Goal: Task Accomplishment & Management: Manage account settings

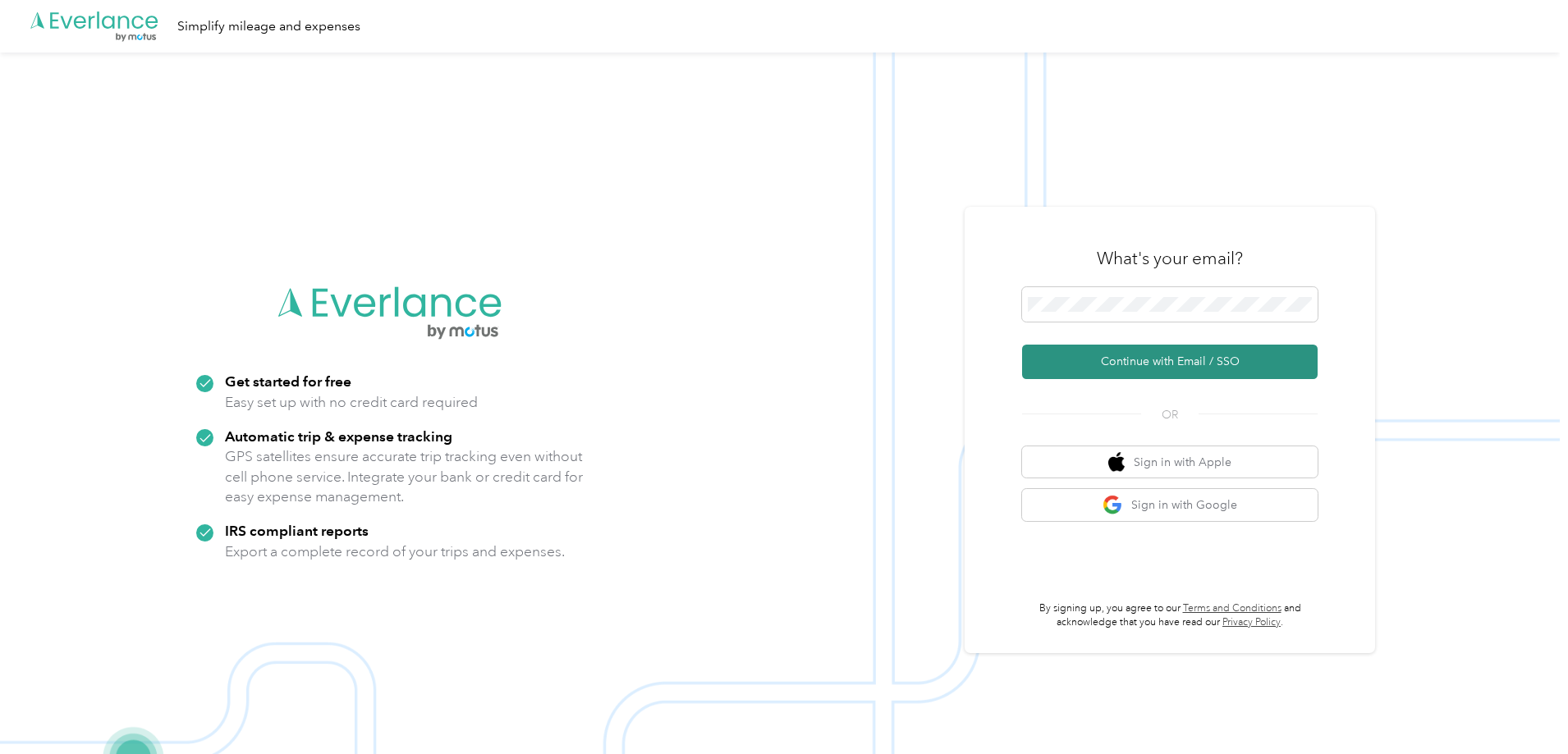
click at [1160, 366] on button "Continue with Email / SSO" at bounding box center [1170, 361] width 296 height 34
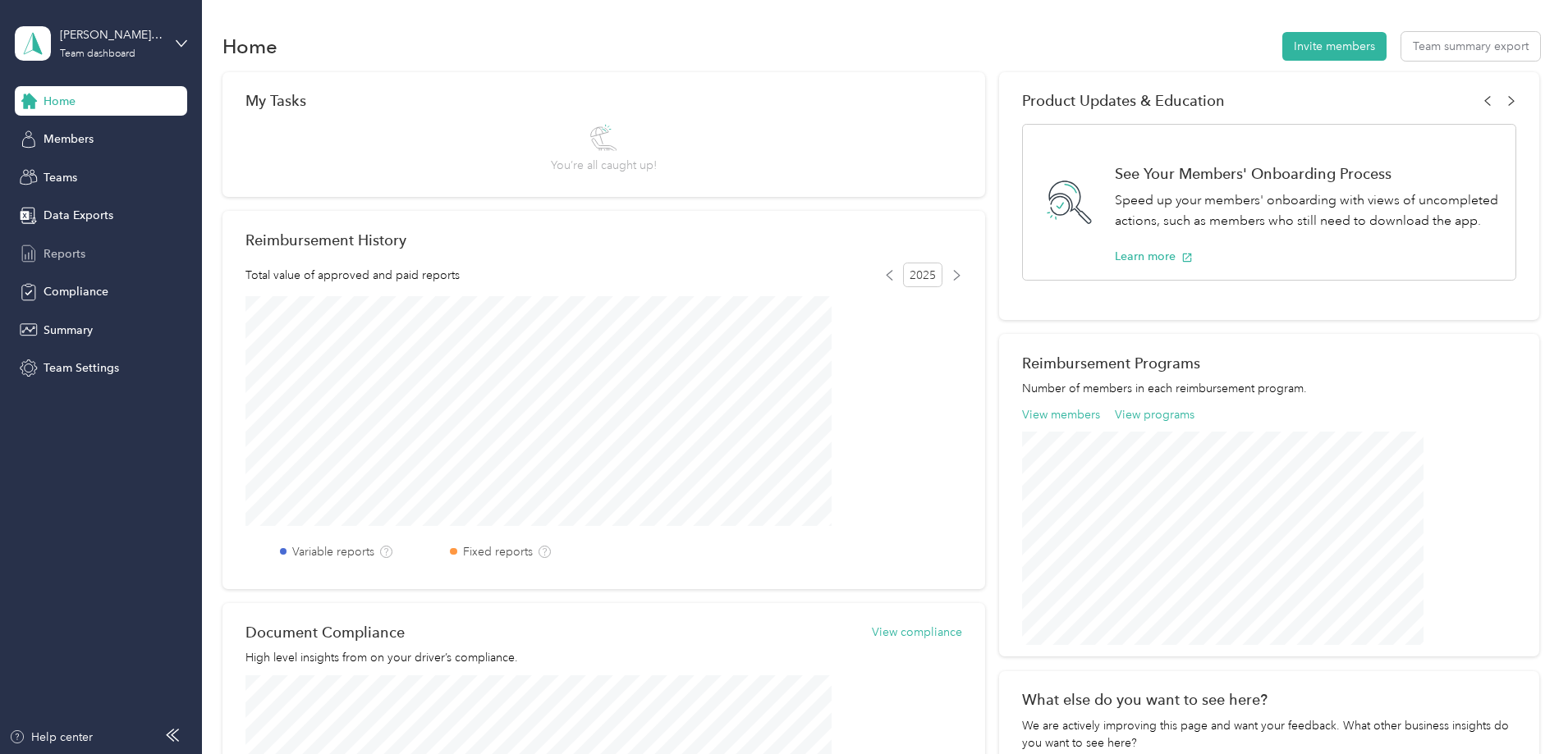
click at [58, 253] on span "Reports" at bounding box center [64, 254] width 42 height 18
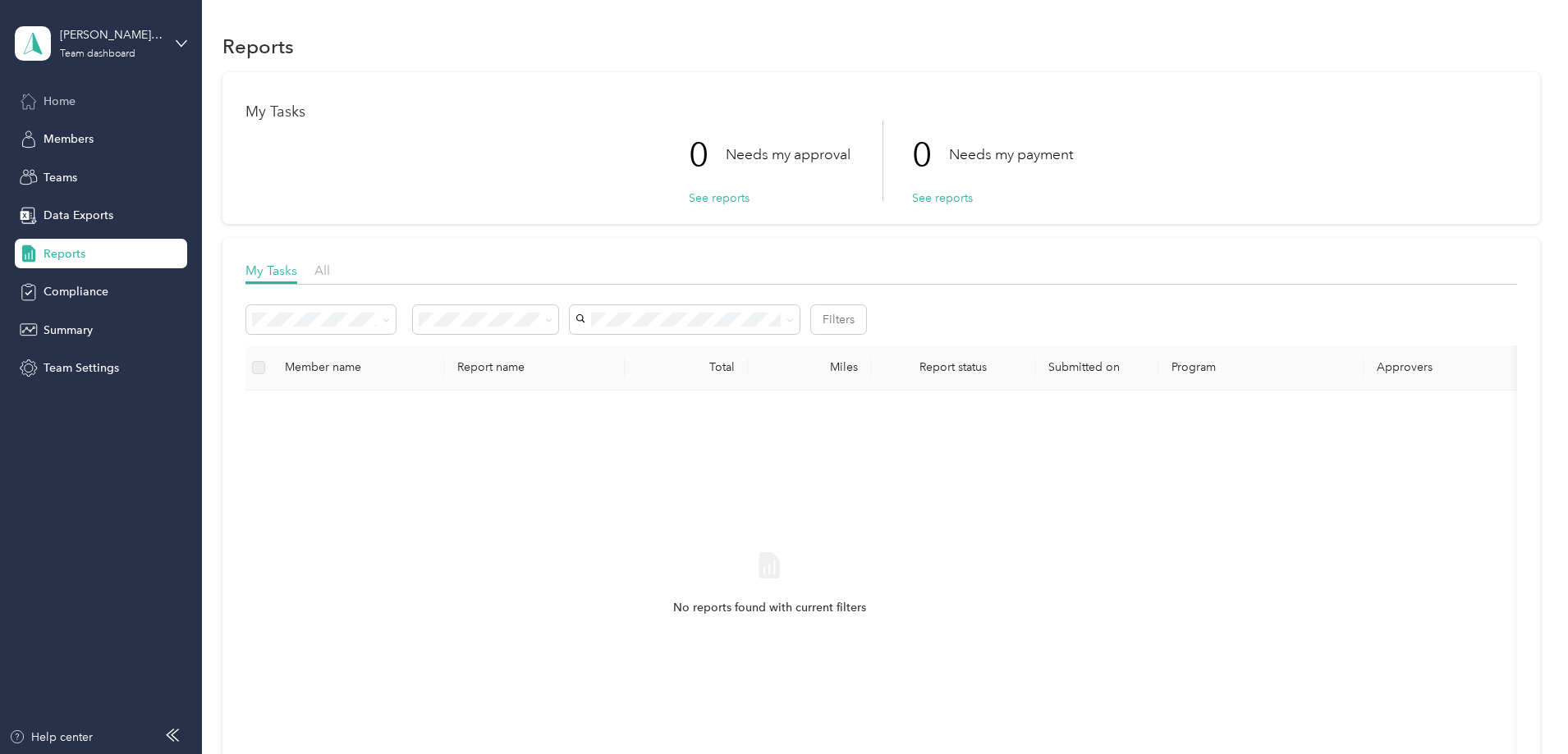
click at [36, 102] on icon at bounding box center [29, 102] width 18 height 18
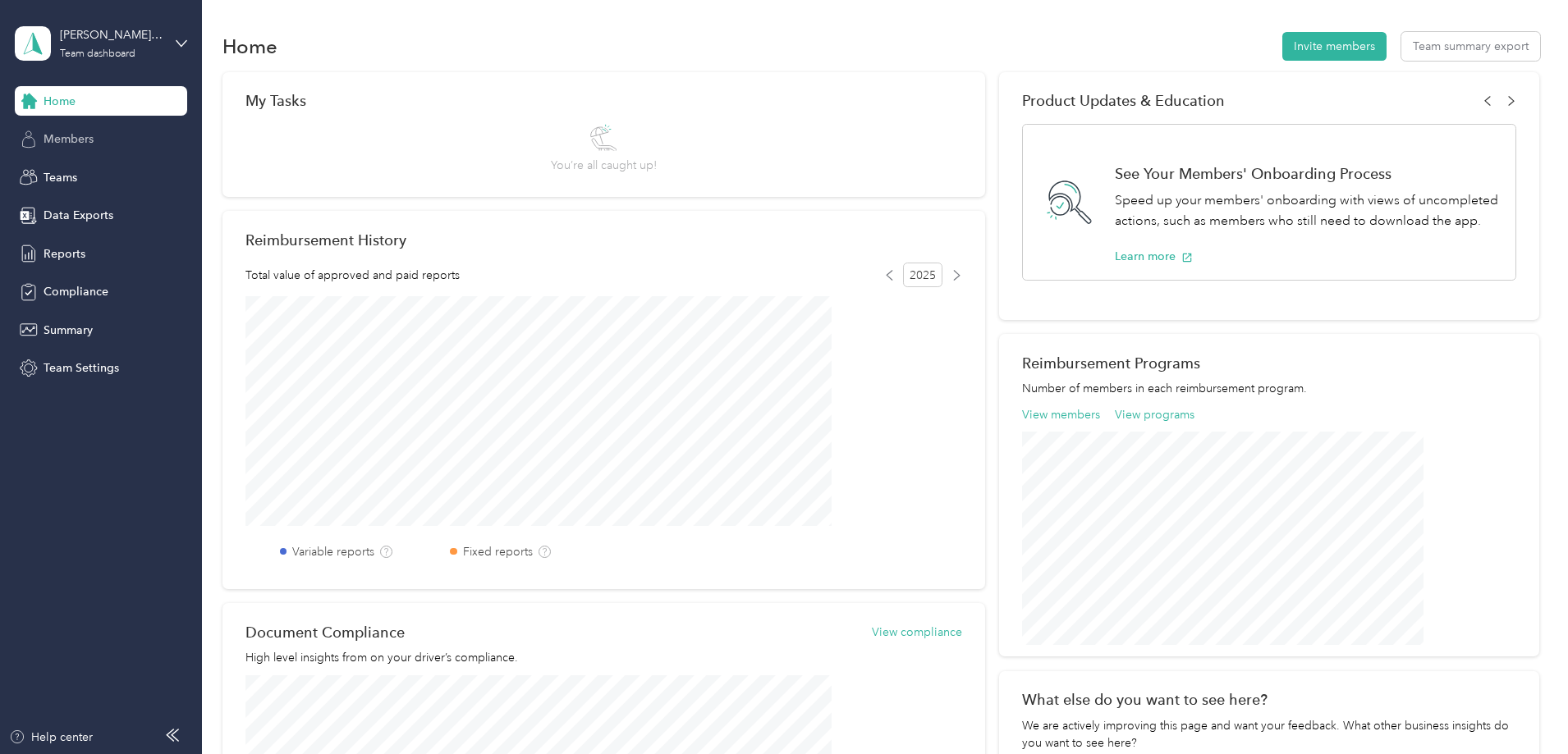
click at [66, 140] on span "Members" at bounding box center [68, 138] width 50 height 18
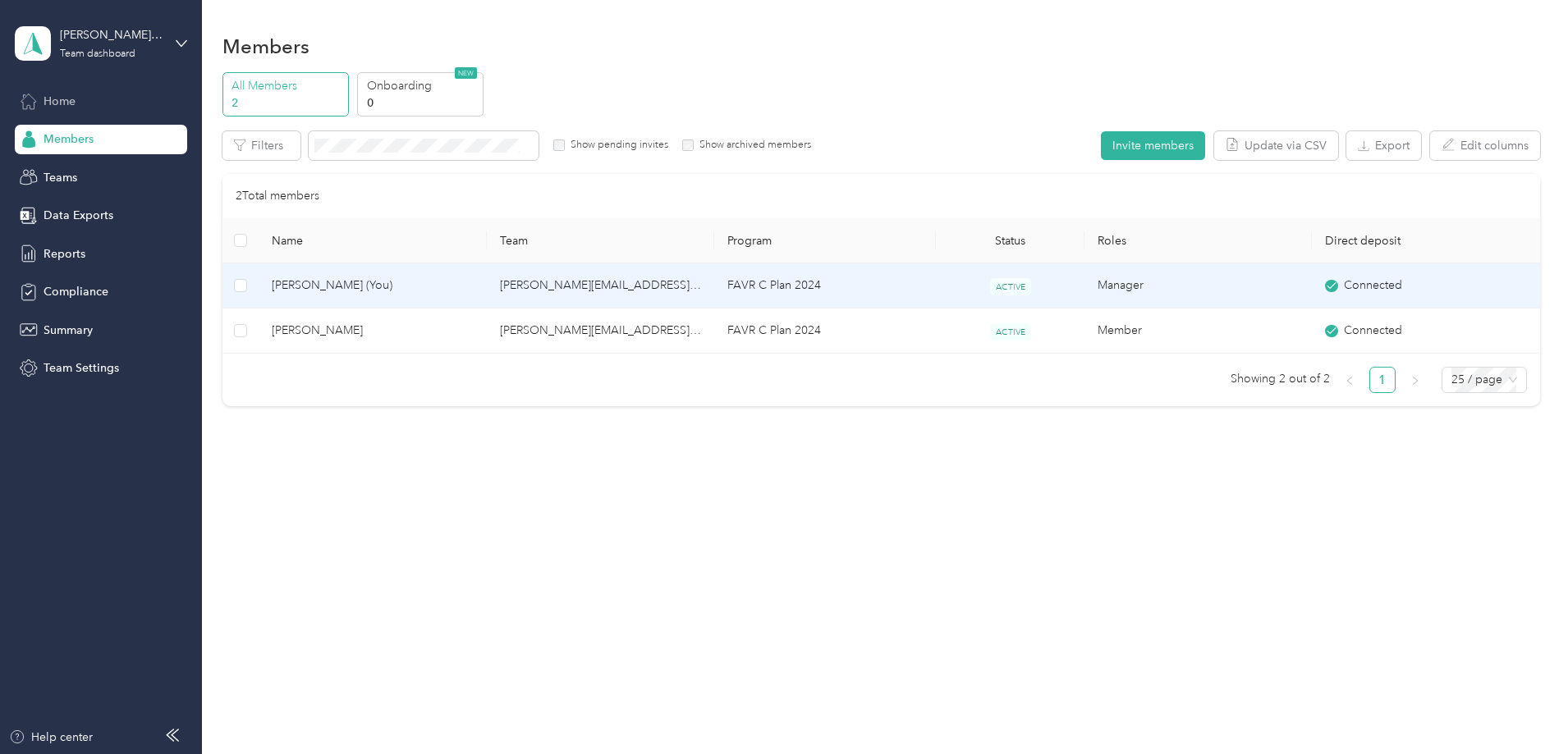
click at [408, 281] on span "Todd Daugherty (You)" at bounding box center [372, 286] width 201 height 18
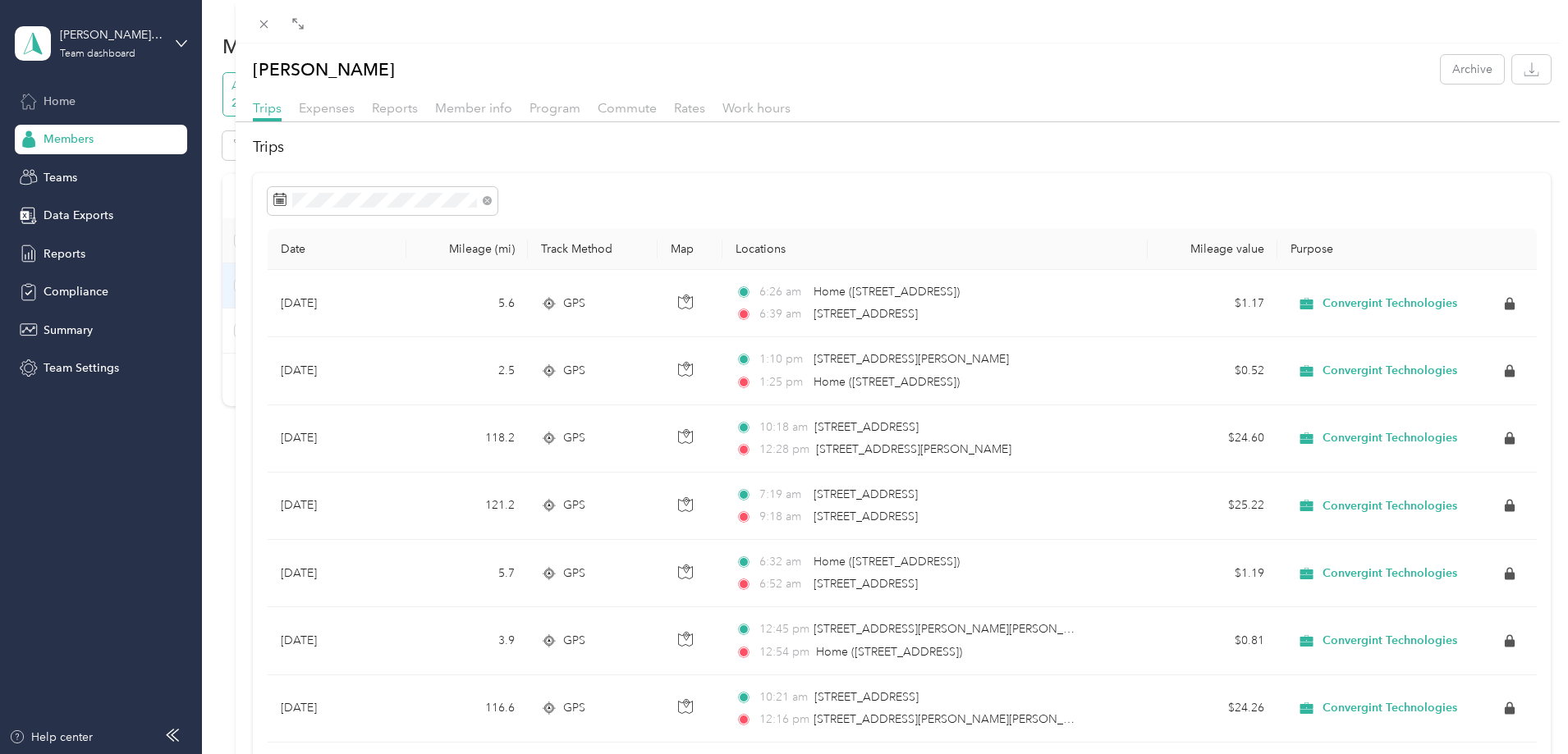
drag, startPoint x: 779, startPoint y: 53, endPoint x: 239, endPoint y: 109, distance: 542.9
click at [239, 109] on div at bounding box center [244, 377] width 11 height 754
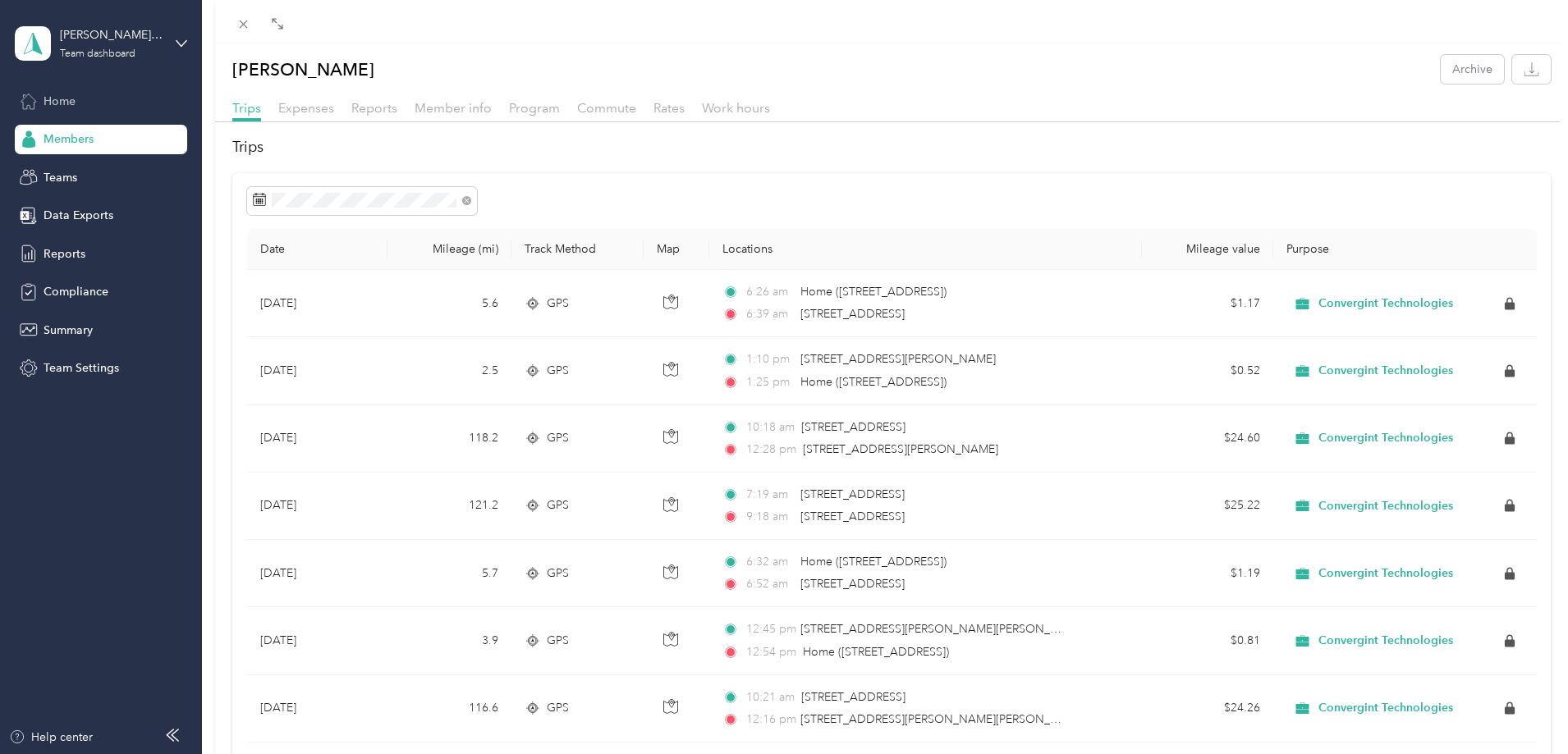
drag, startPoint x: 239, startPoint y: 159, endPoint x: 218, endPoint y: 159, distance: 21.0
click at [218, 159] on div at bounding box center [223, 377] width 11 height 754
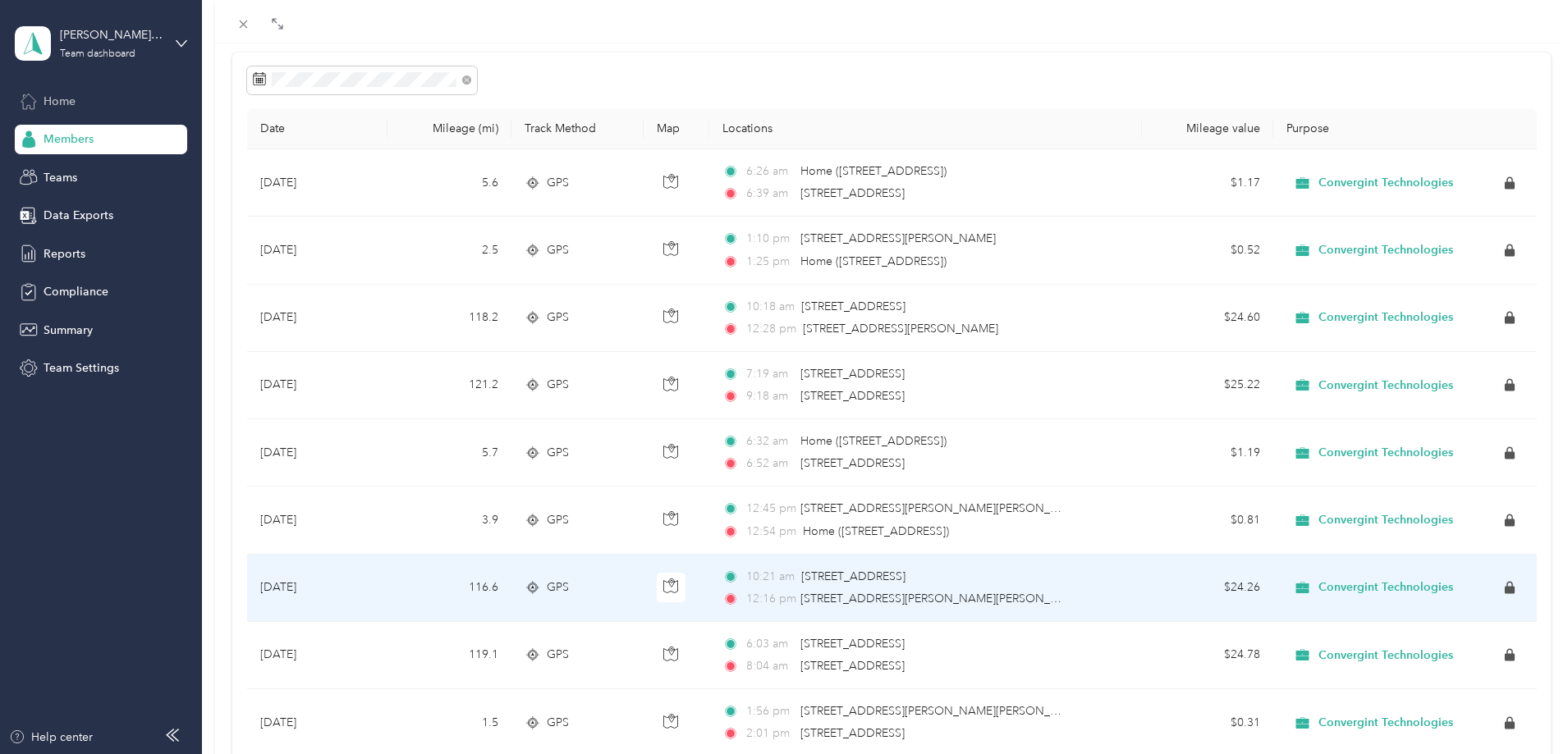
scroll to position [82, 0]
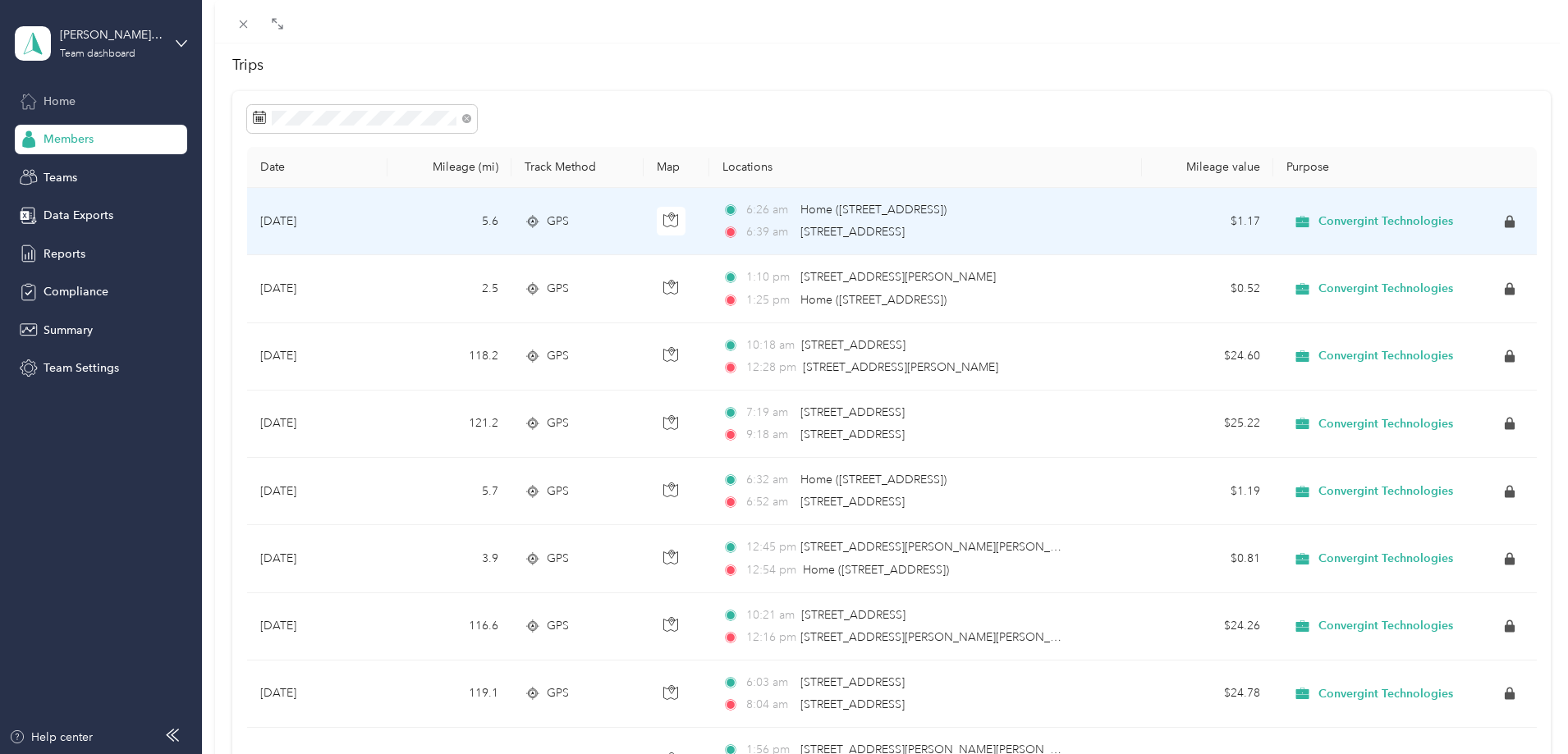
click at [1400, 220] on span "Convergint Technologies" at bounding box center [1386, 221] width 135 height 15
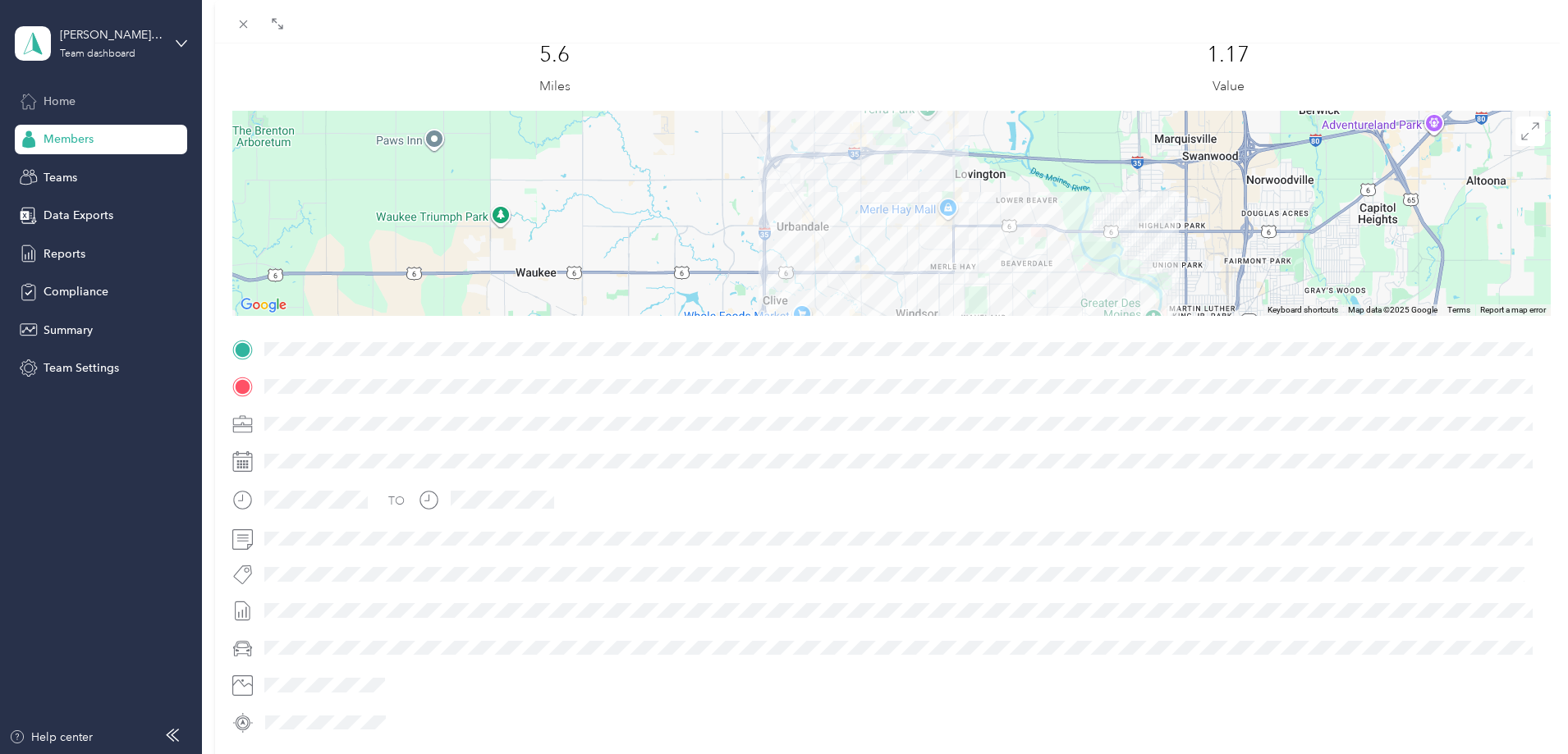
click at [324, 425] on div at bounding box center [904, 424] width 1292 height 26
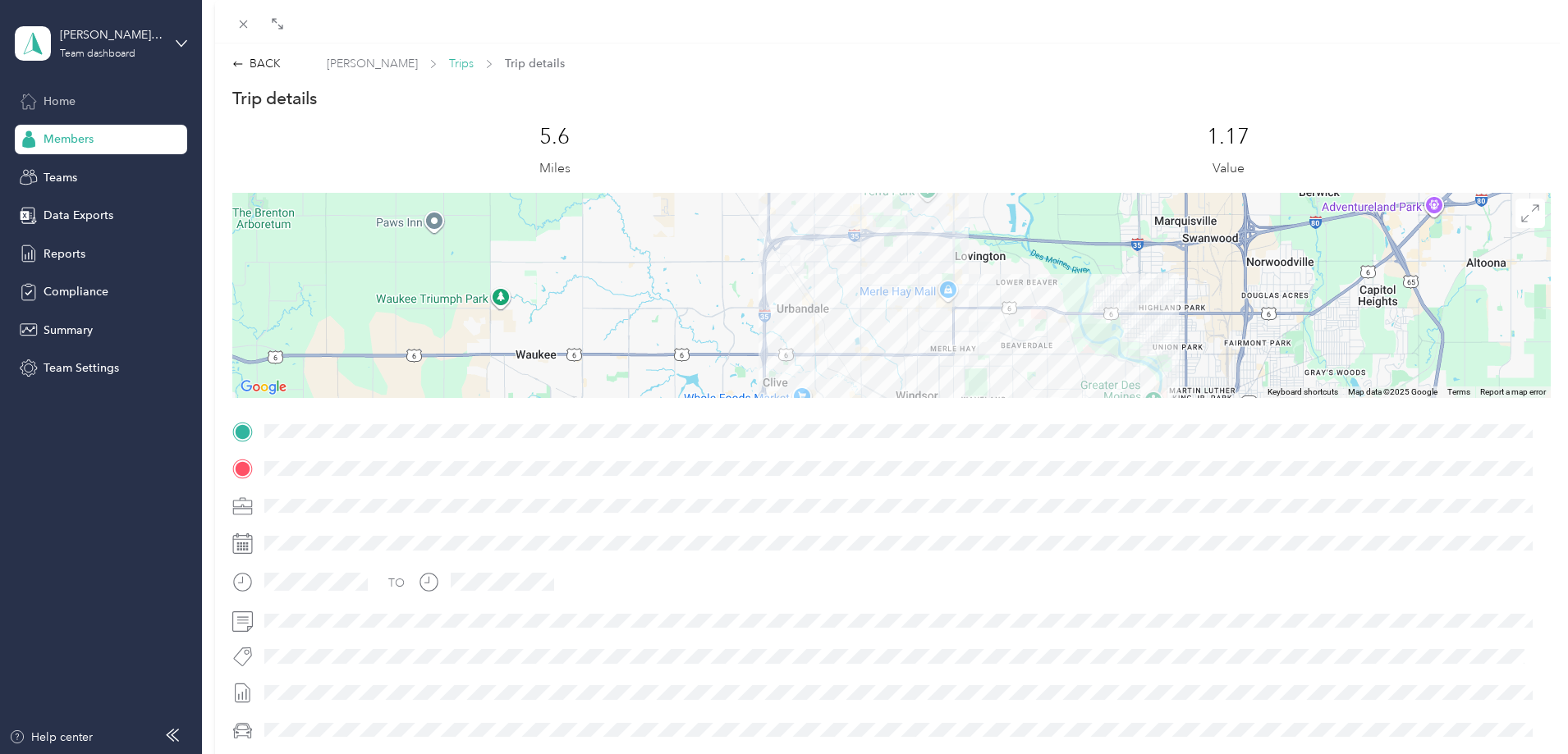
click at [449, 63] on span "Trips" at bounding box center [461, 64] width 25 height 18
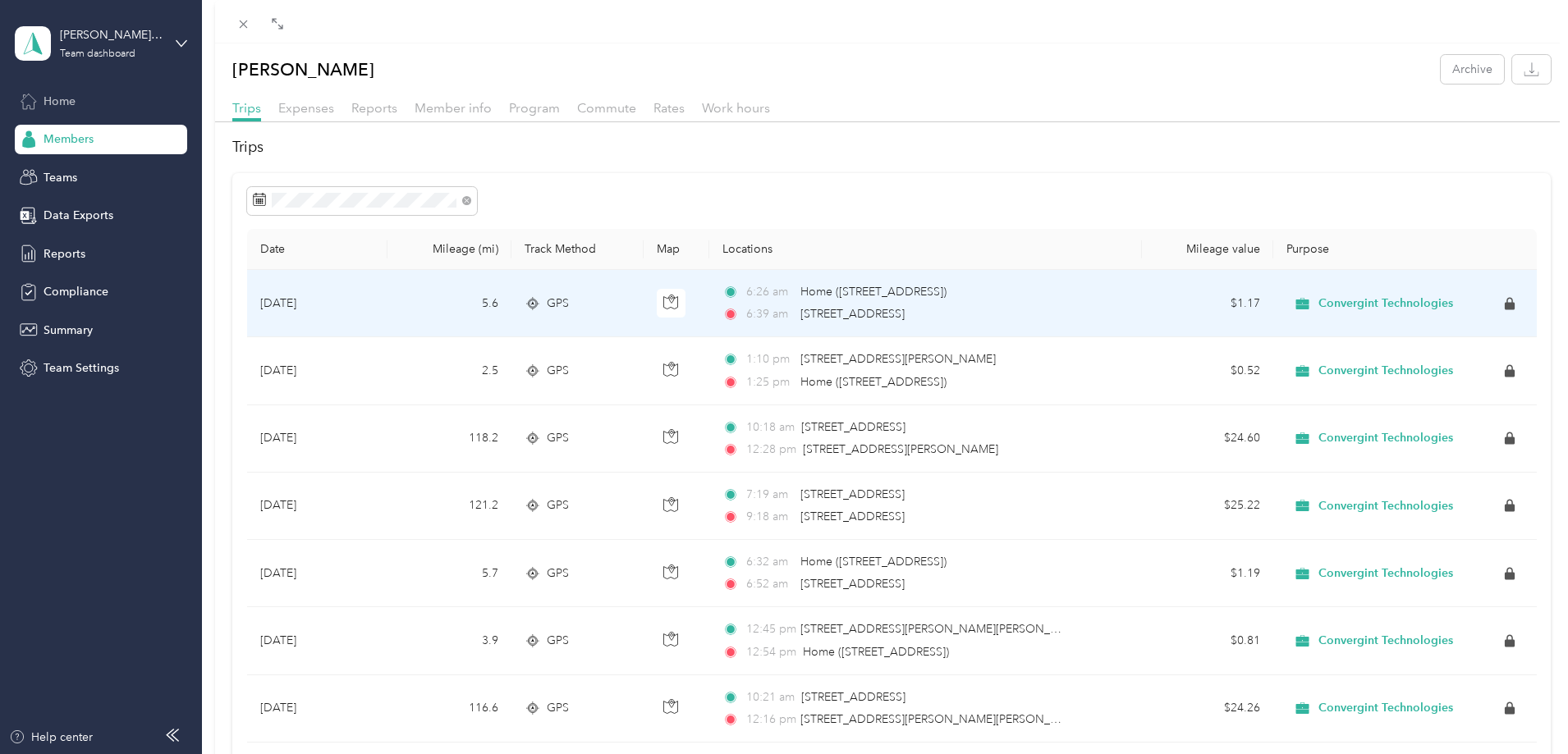
click at [1387, 307] on span "Convergint Technologies" at bounding box center [1386, 304] width 135 height 15
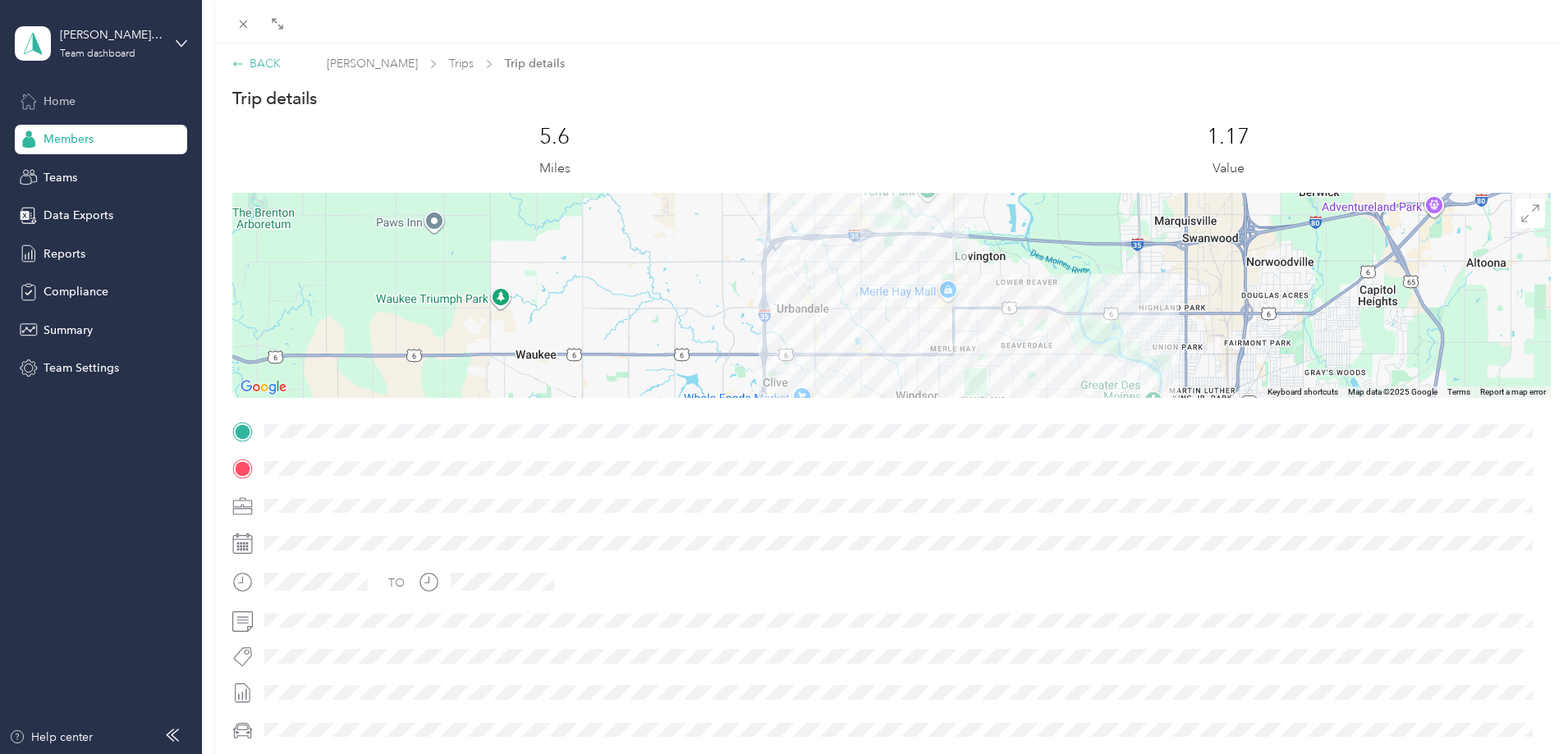
click at [254, 63] on div "BACK" at bounding box center [257, 64] width 48 height 18
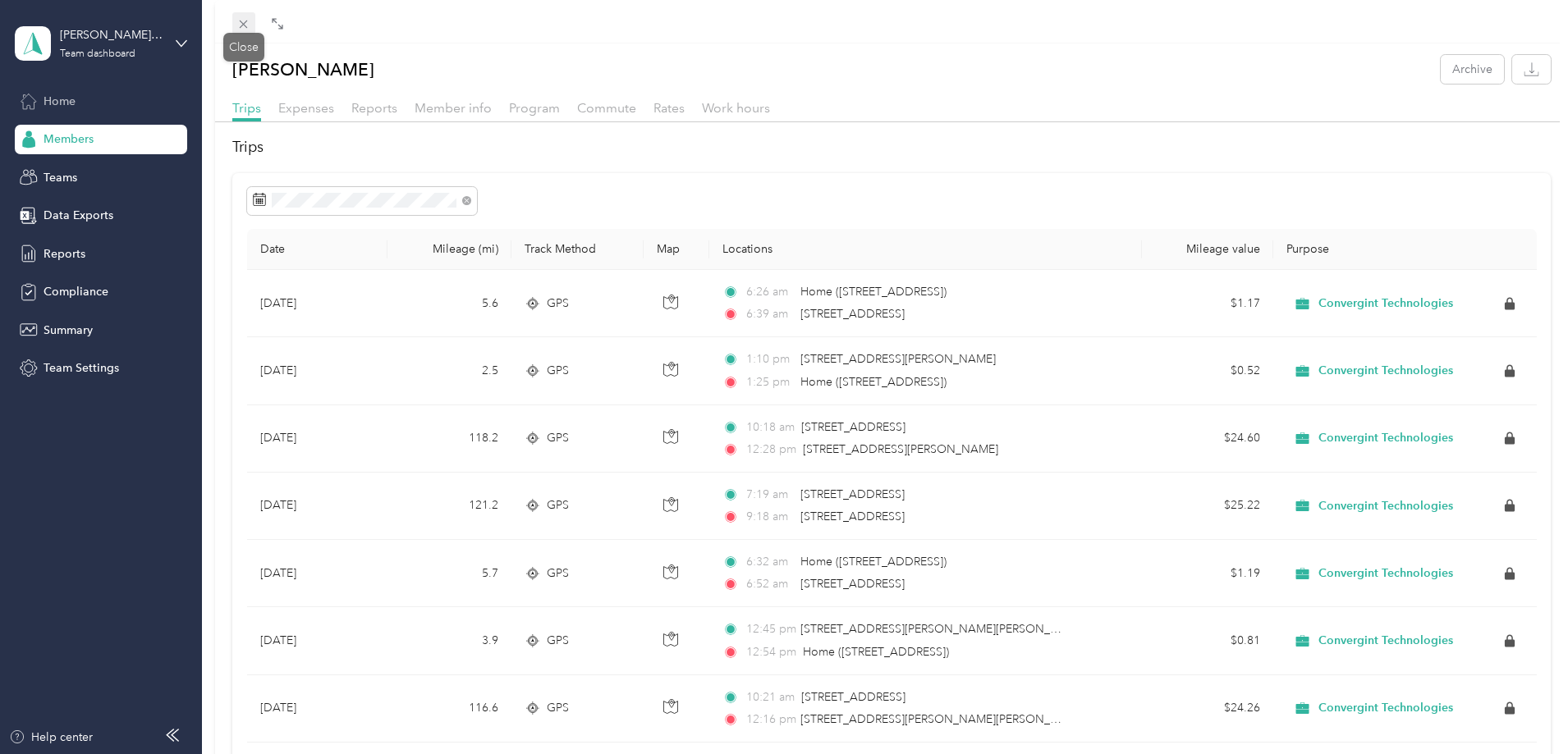
click at [240, 26] on icon at bounding box center [243, 24] width 14 height 14
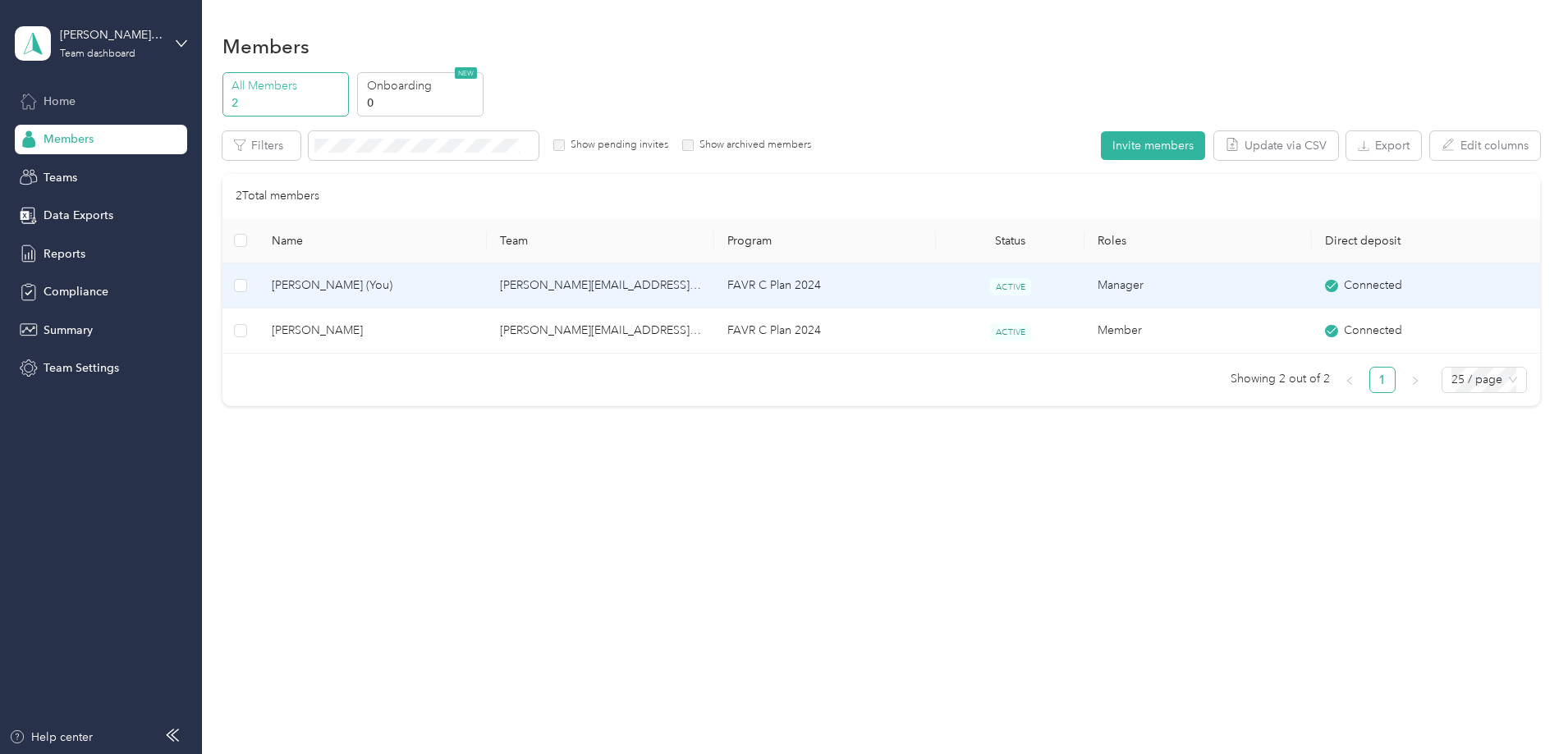
click at [422, 285] on span "Todd Daugherty (You)" at bounding box center [372, 286] width 201 height 18
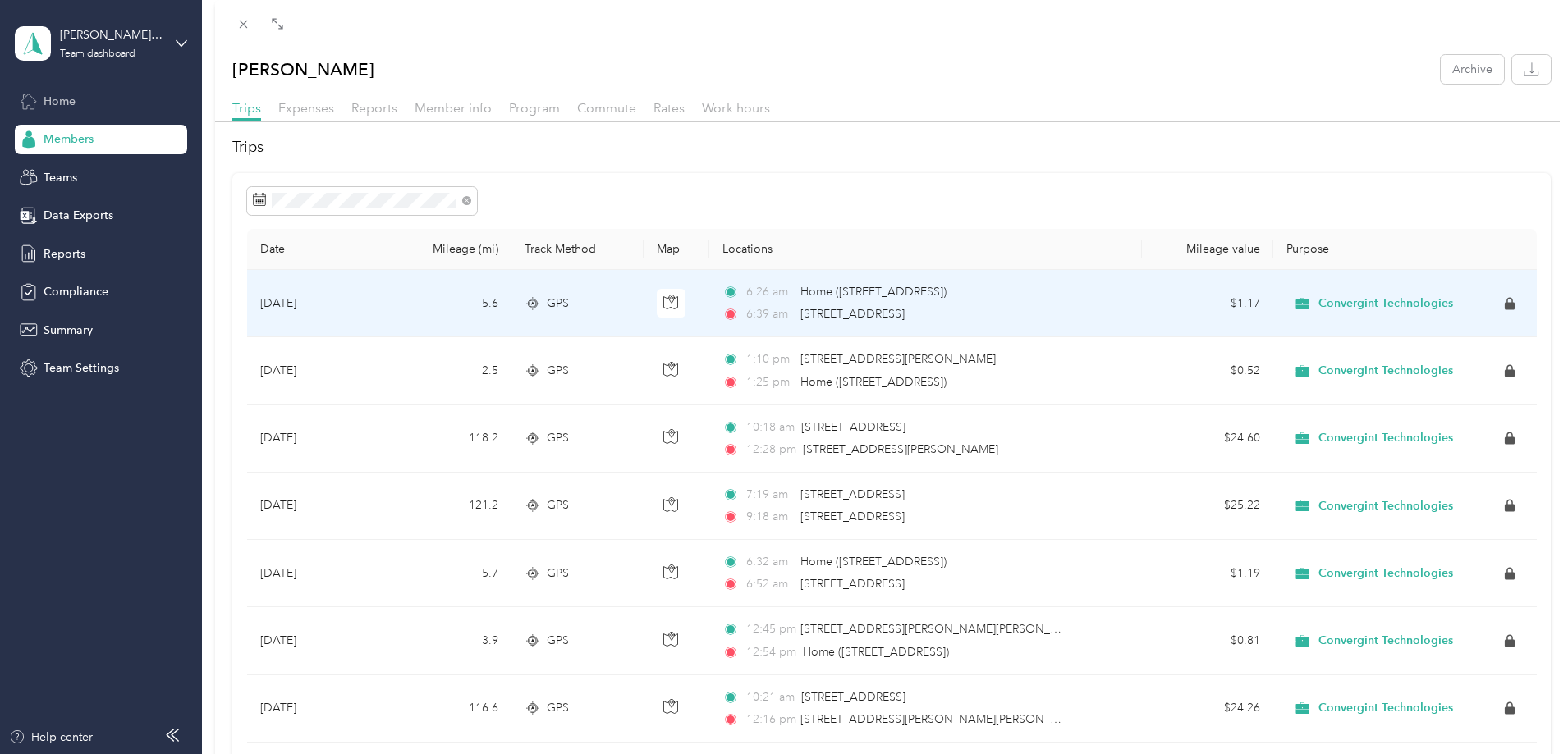
click at [1364, 300] on span "Convergint Technologies" at bounding box center [1386, 304] width 135 height 15
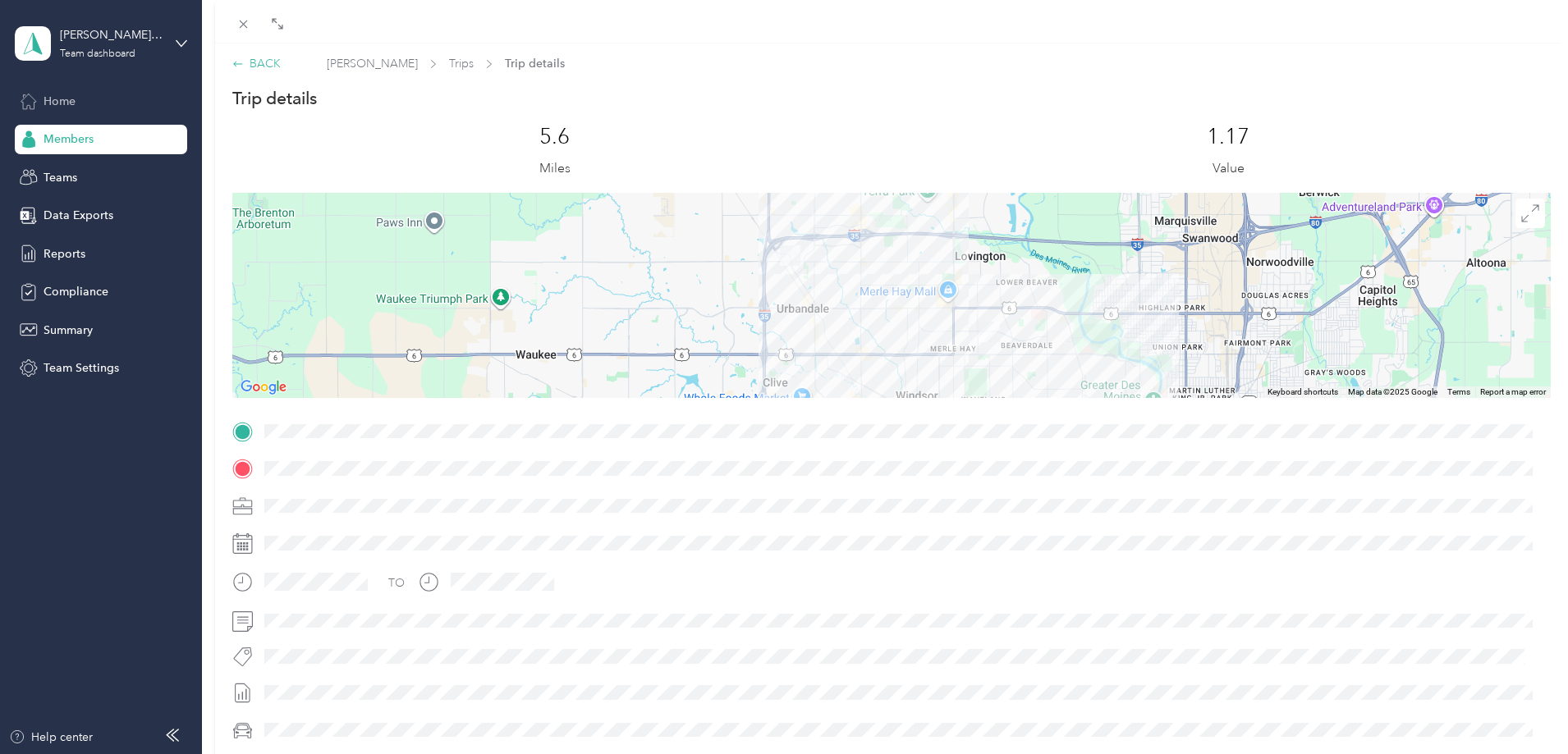
click at [262, 62] on div "BACK" at bounding box center [257, 64] width 48 height 18
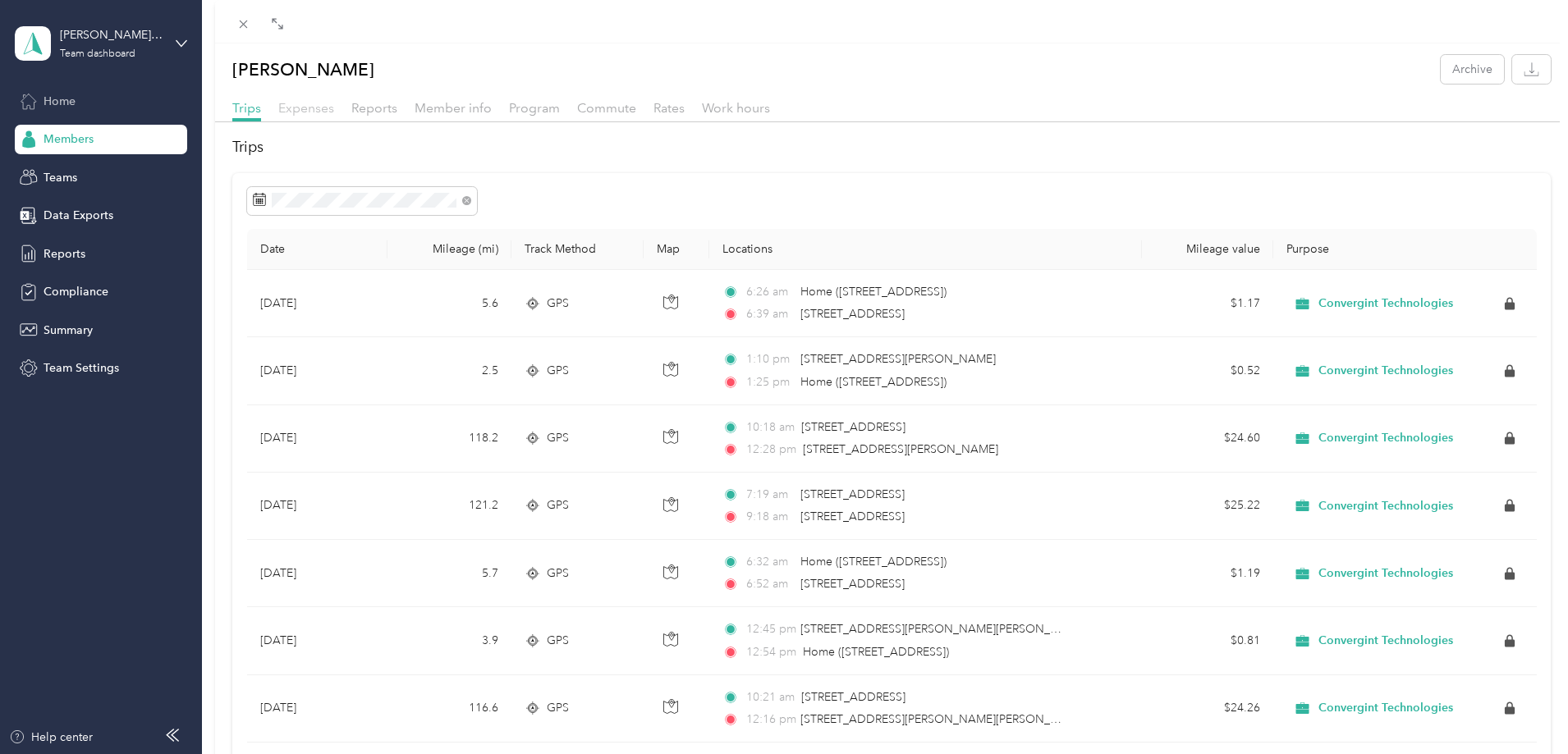
click at [308, 107] on span "Expenses" at bounding box center [306, 107] width 55 height 16
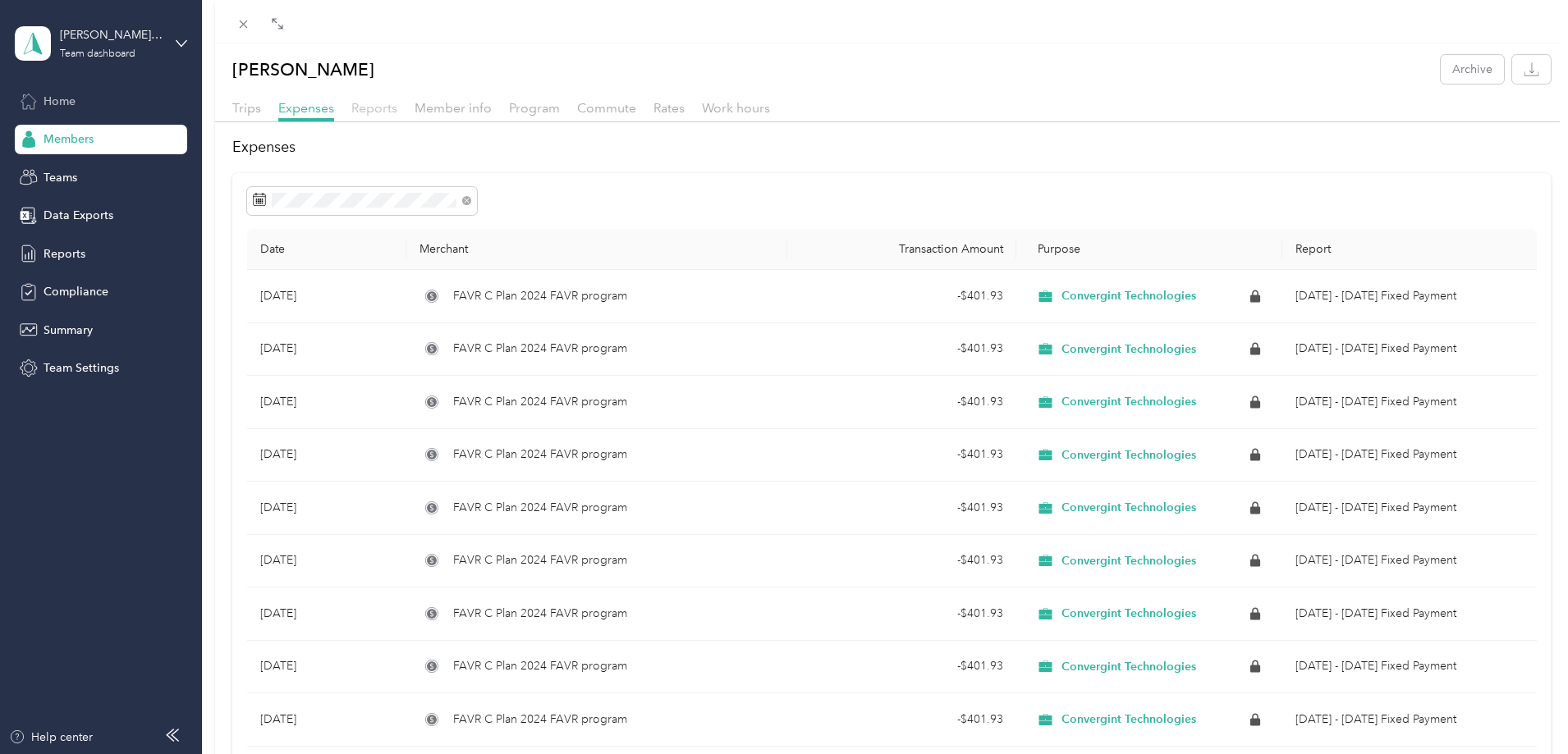
click at [376, 109] on span "Reports" at bounding box center [375, 107] width 46 height 16
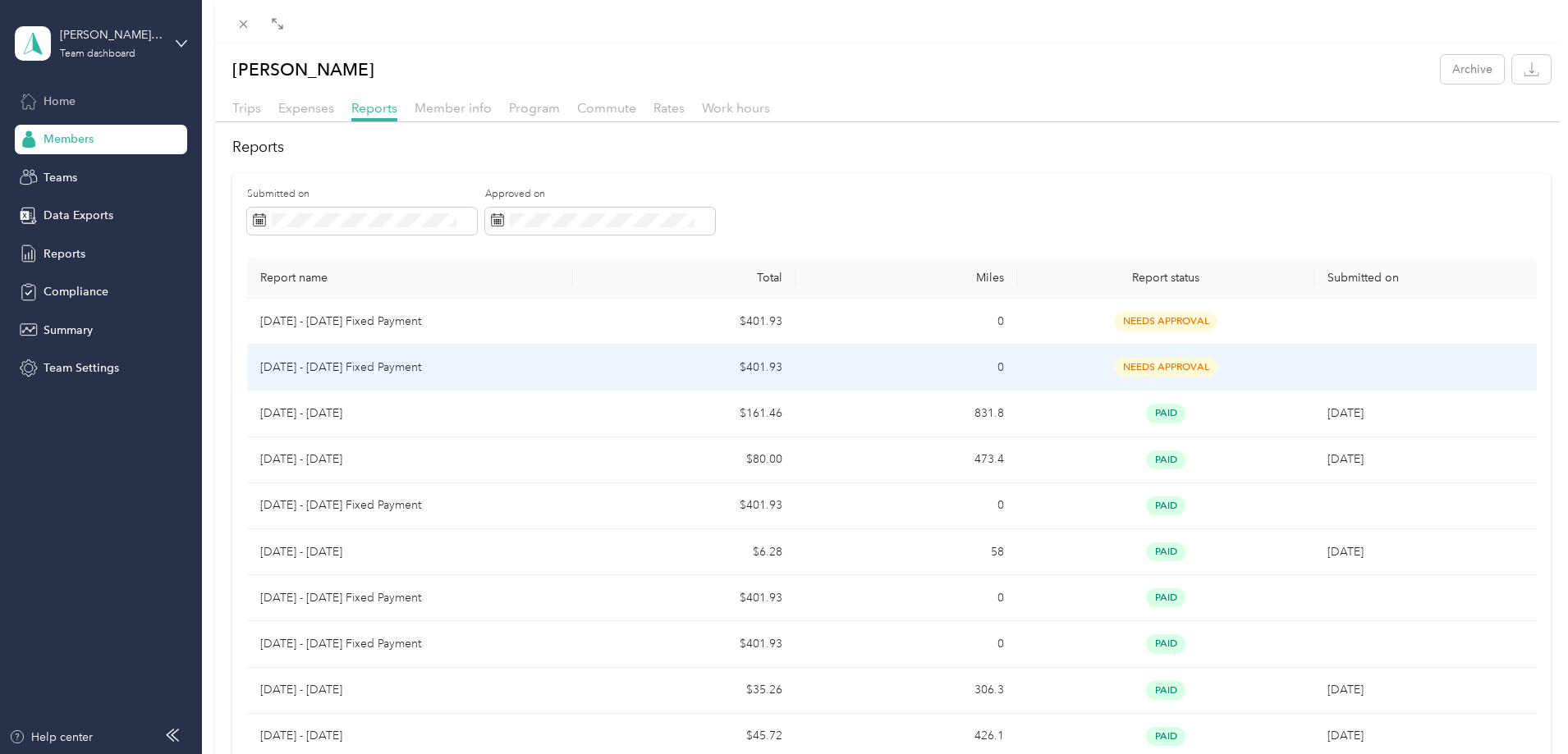
click at [303, 366] on p "Sep 1 - 30, 2025 Fixed Payment" at bounding box center [410, 368] width 300 height 18
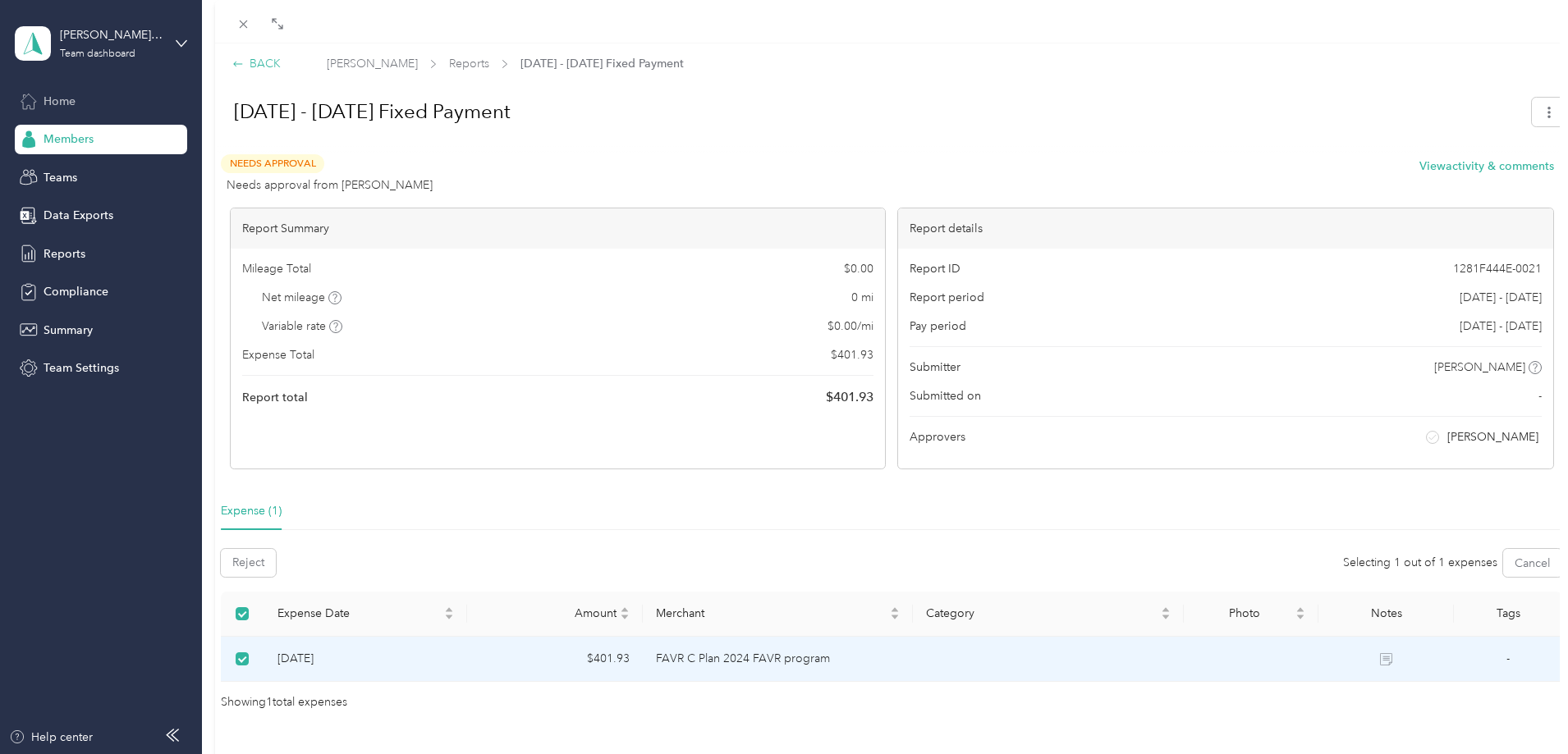
click at [256, 66] on div "BACK" at bounding box center [257, 64] width 48 height 18
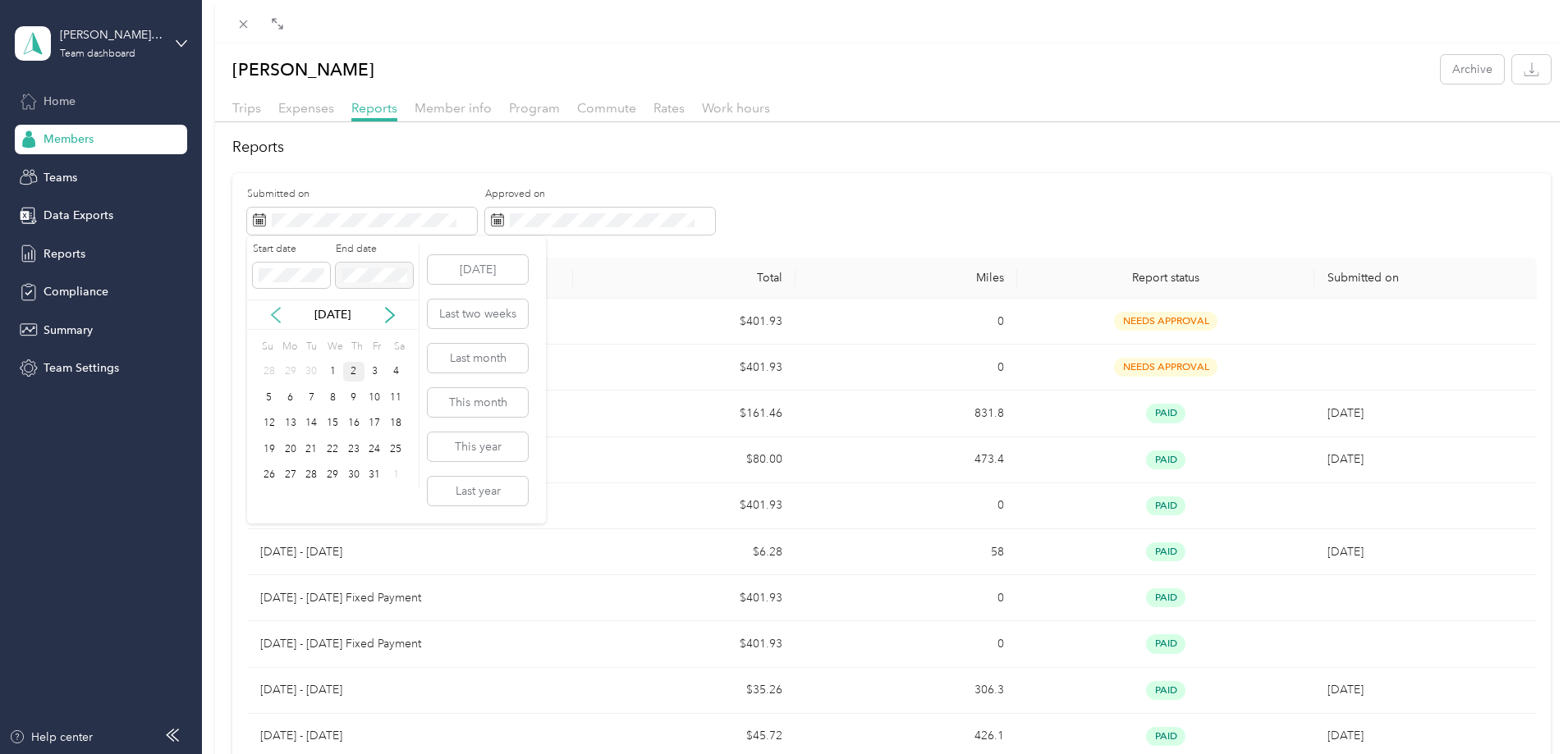
click at [273, 317] on icon at bounding box center [275, 315] width 8 height 15
click at [292, 372] on div "1" at bounding box center [290, 372] width 21 height 20
click at [315, 478] on div "30" at bounding box center [310, 475] width 21 height 20
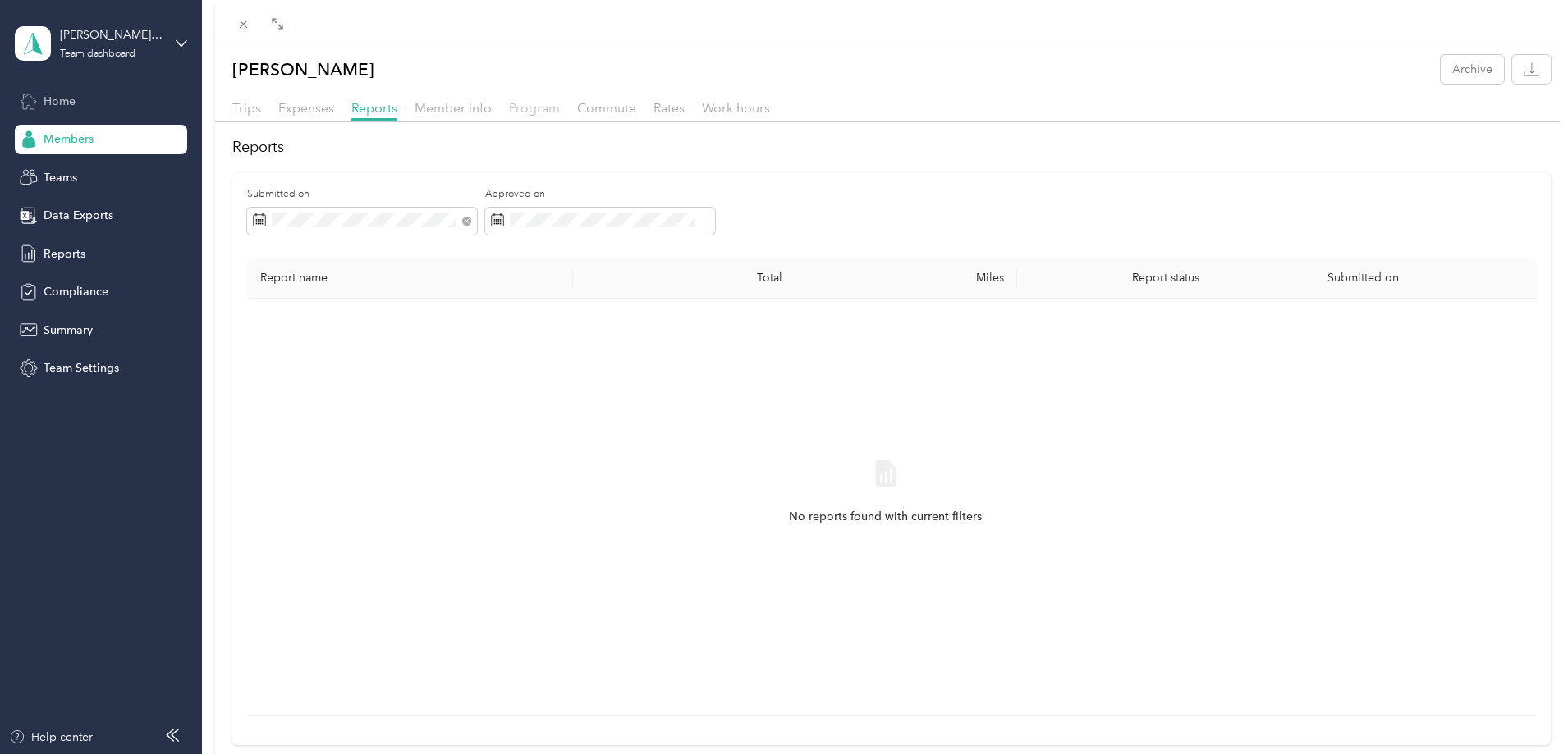
click at [518, 109] on span "Program" at bounding box center [534, 107] width 51 height 16
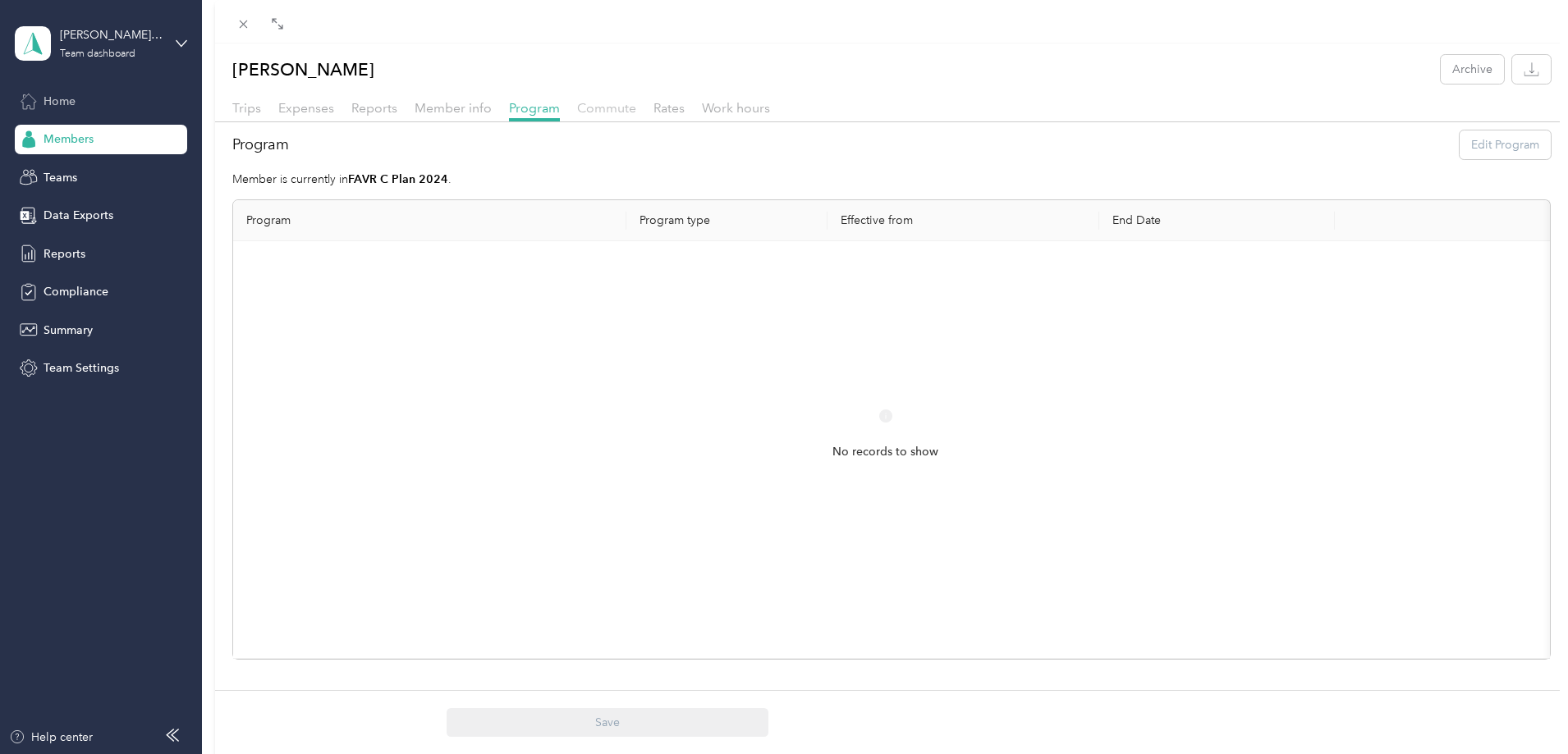
click at [577, 109] on span "Commute" at bounding box center [607, 107] width 59 height 16
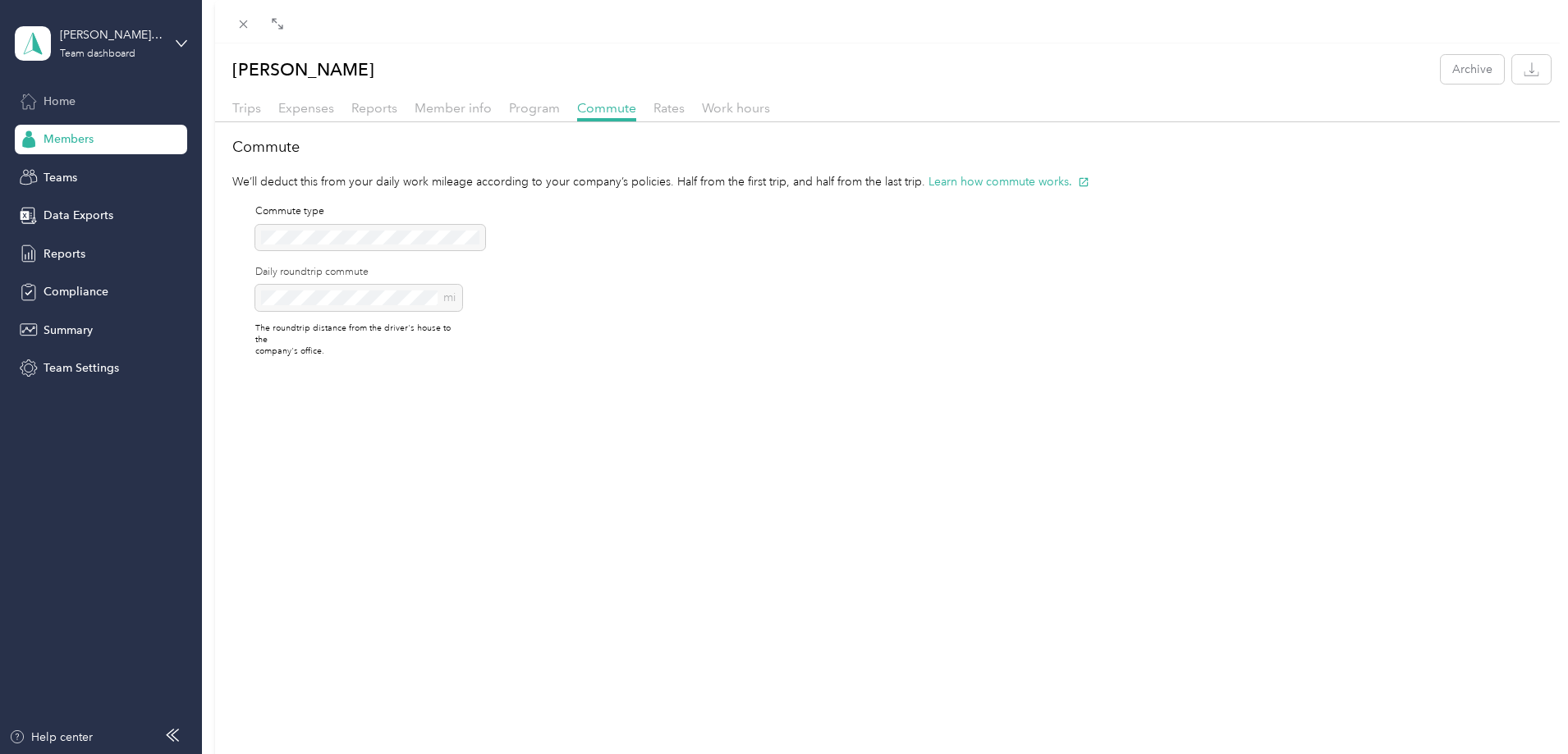
click at [287, 302] on div "mi" at bounding box center [358, 297] width 207 height 26
click at [659, 107] on span "Rates" at bounding box center [669, 107] width 31 height 16
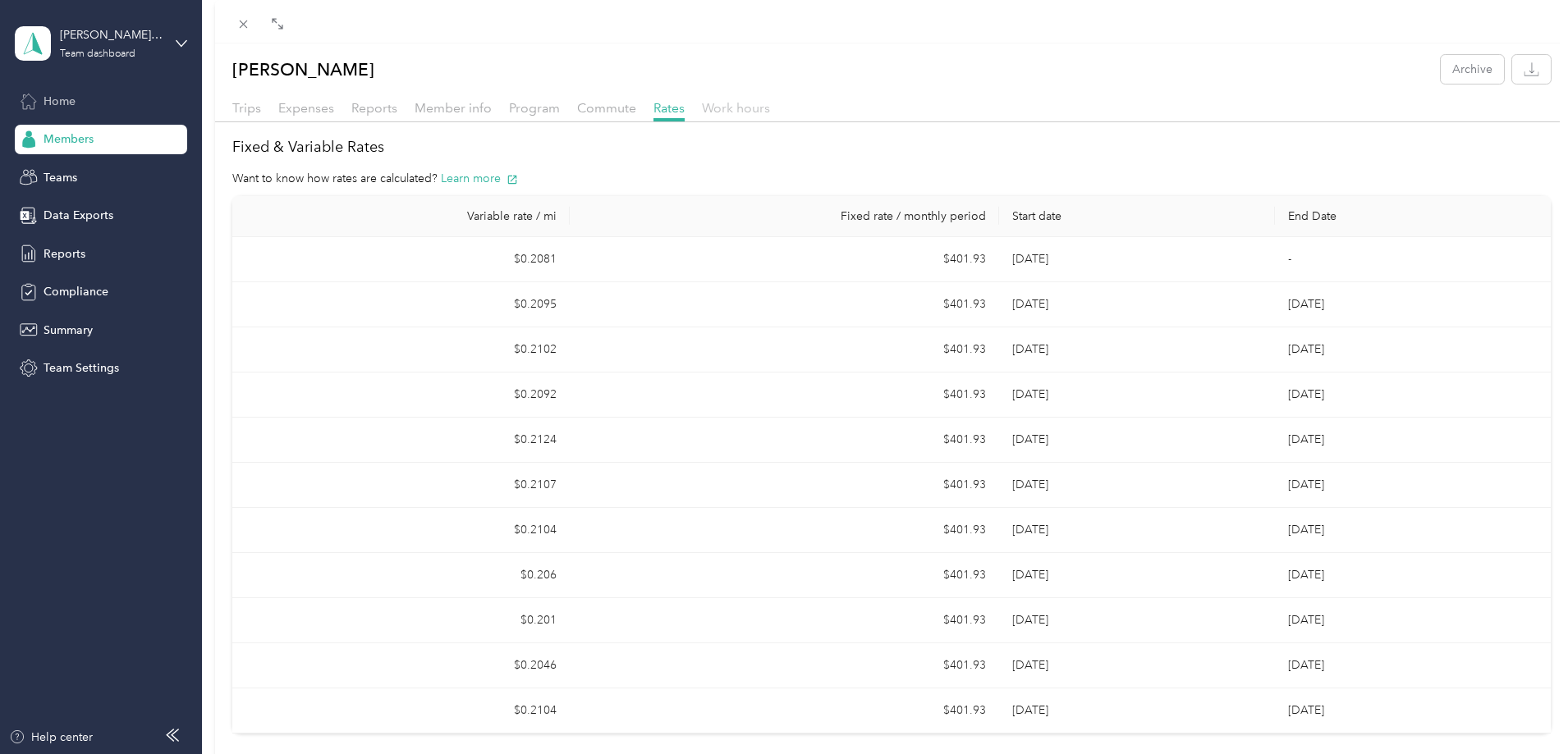
click at [750, 106] on span "Work hours" at bounding box center [736, 107] width 68 height 16
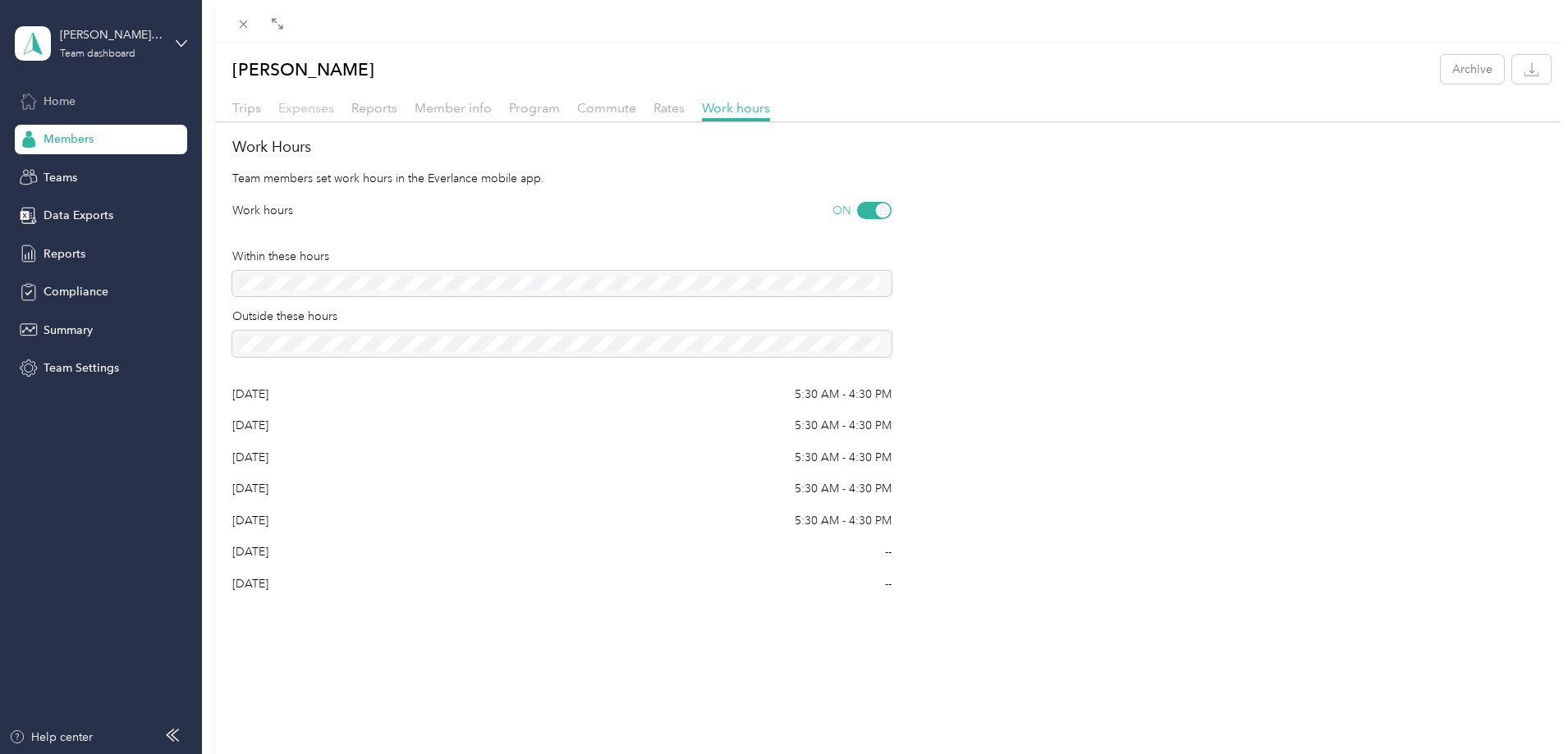
click at [308, 112] on span "Expenses" at bounding box center [306, 107] width 55 height 16
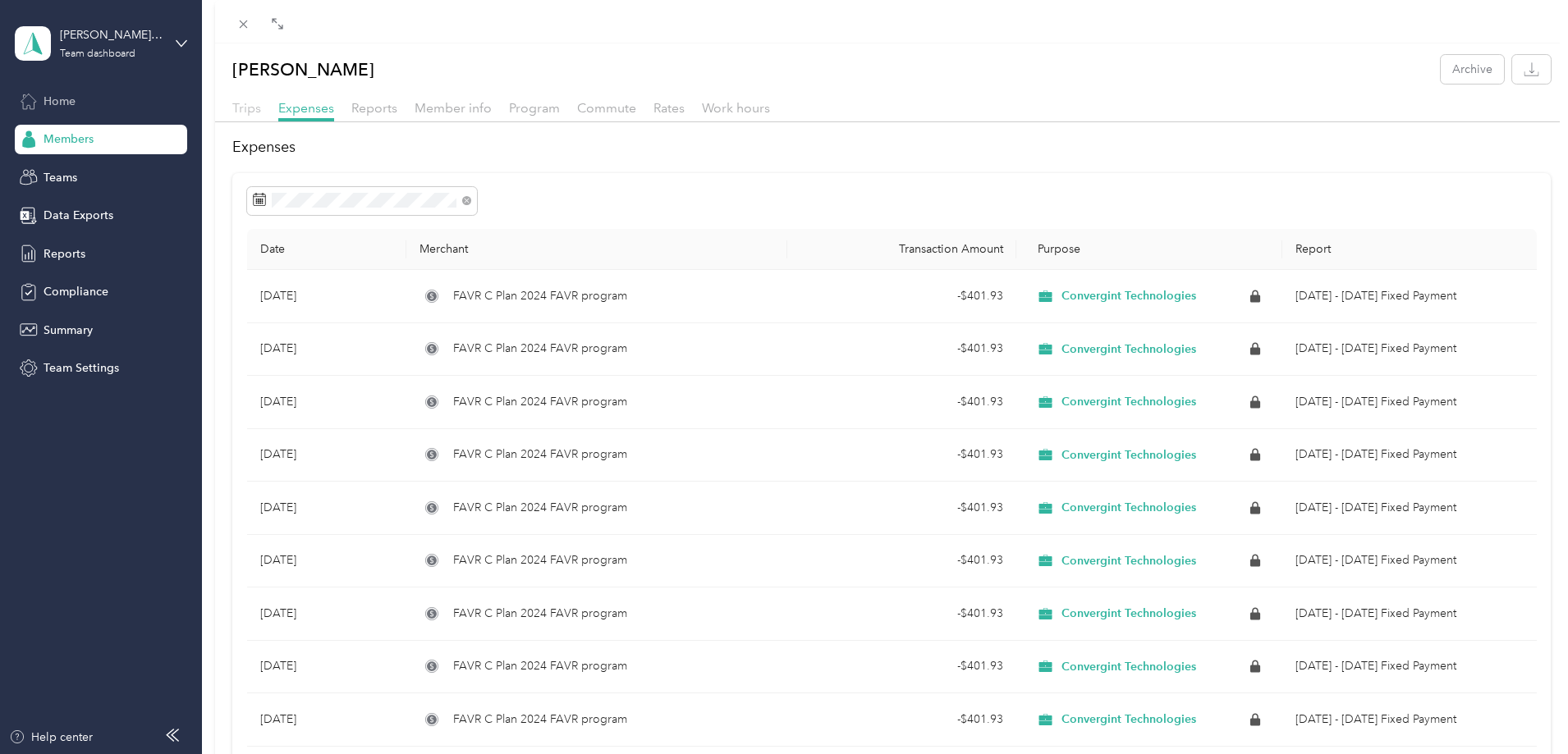
click at [246, 113] on span "Trips" at bounding box center [247, 107] width 29 height 16
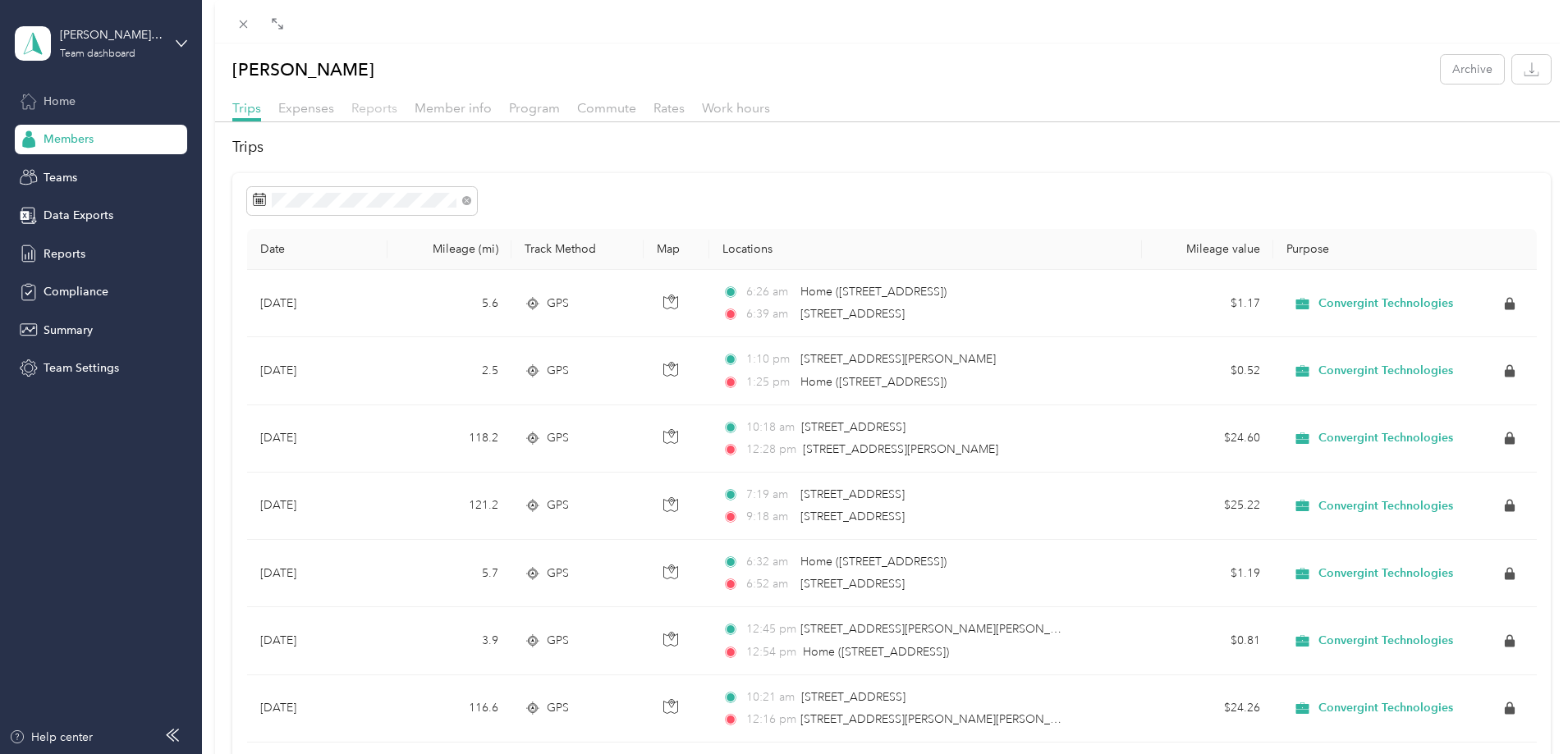
click at [368, 110] on span "Reports" at bounding box center [375, 107] width 46 height 16
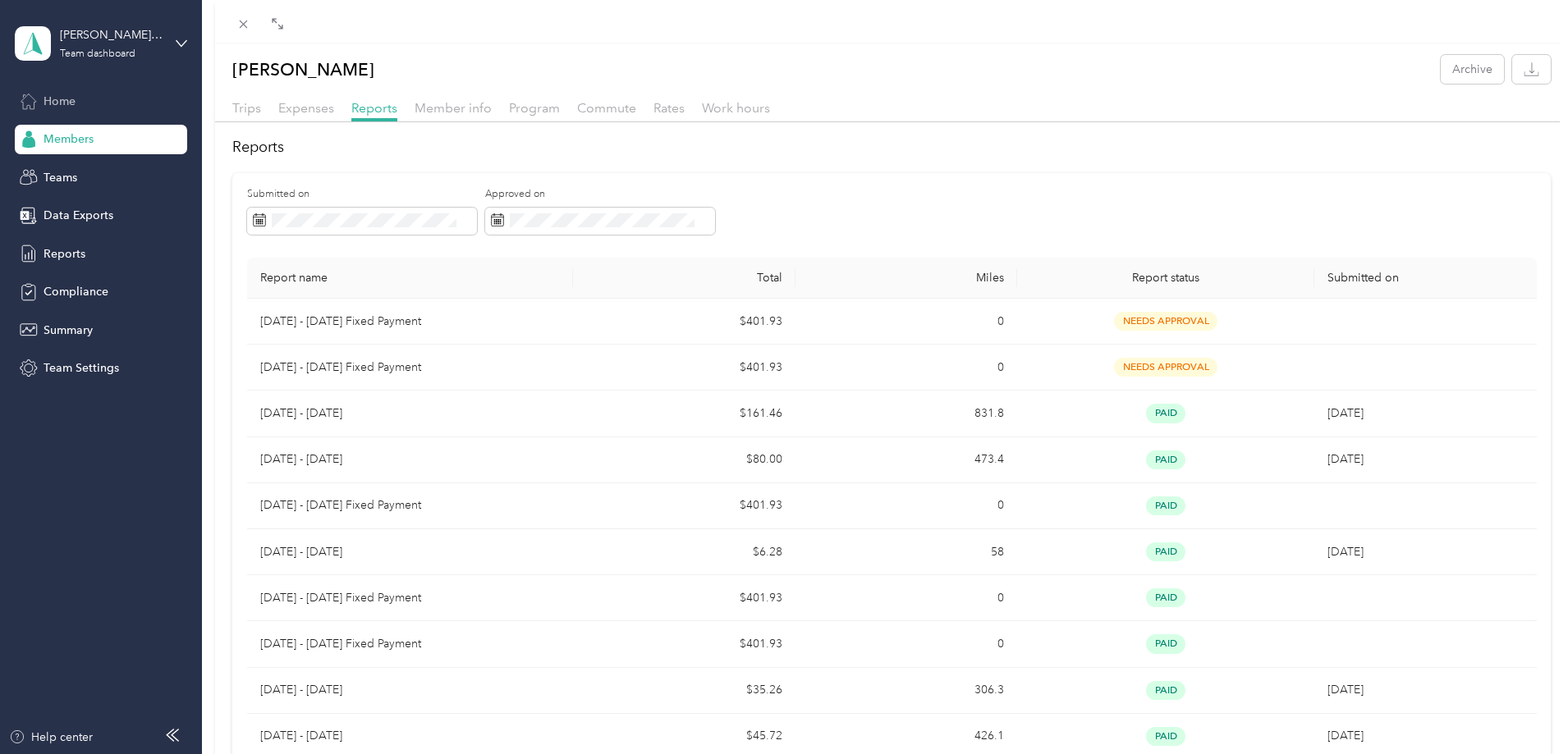
click at [55, 254] on div "Todd Daugherty Archive Trips Expenses Reports Member info Program Commute Rates…" at bounding box center [784, 377] width 1568 height 754
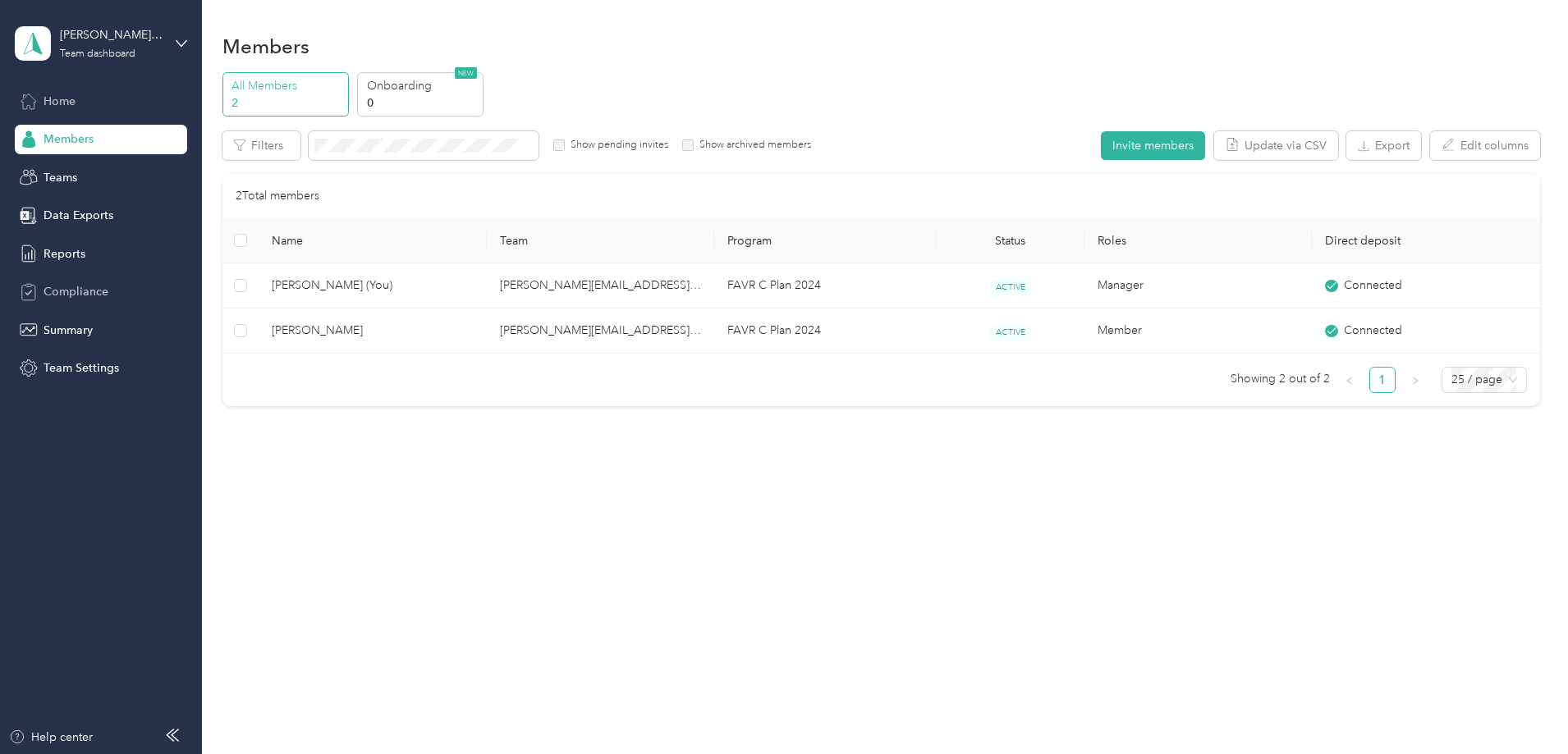
click at [58, 292] on span "Compliance" at bounding box center [76, 292] width 65 height 18
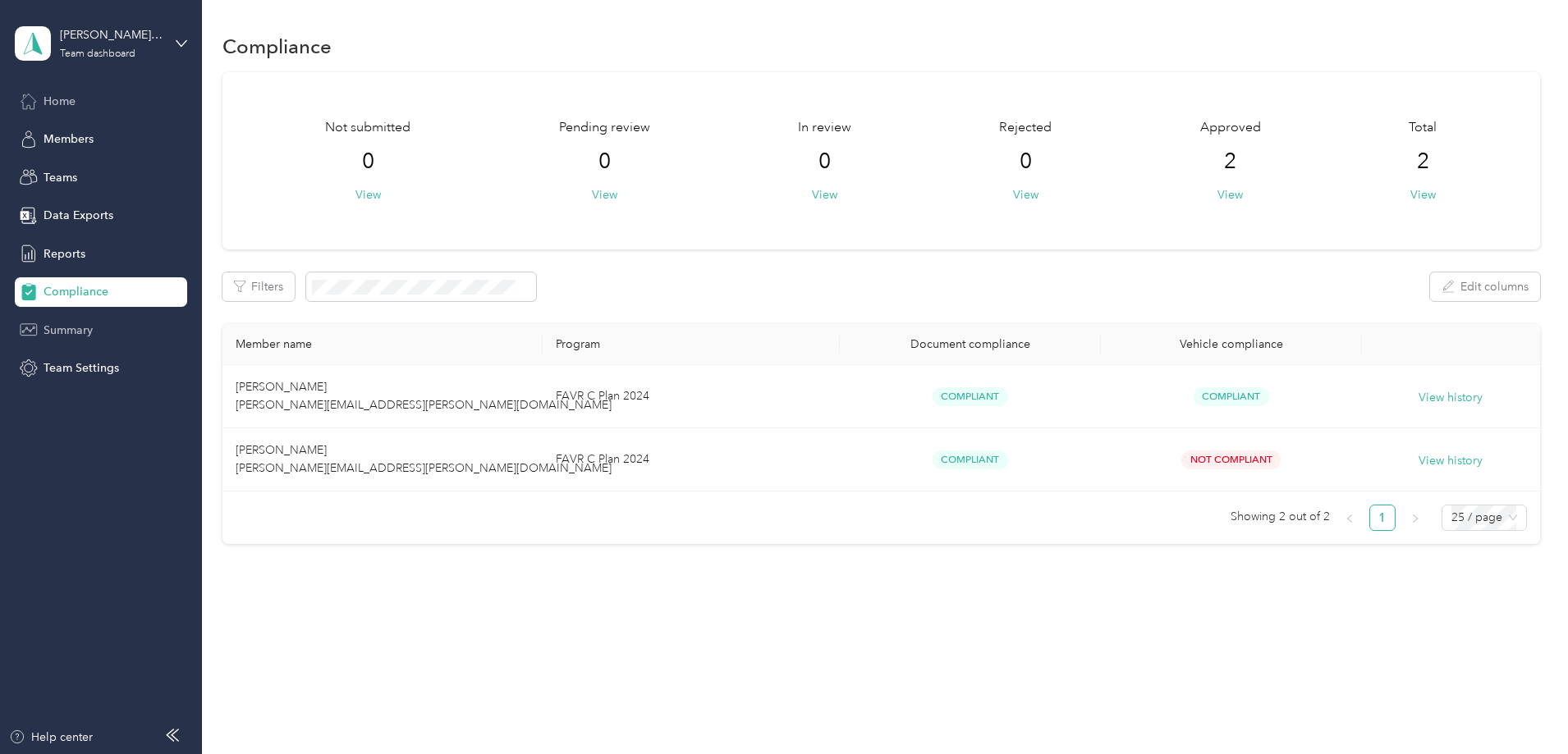
click at [61, 324] on span "Summary" at bounding box center [67, 330] width 49 height 18
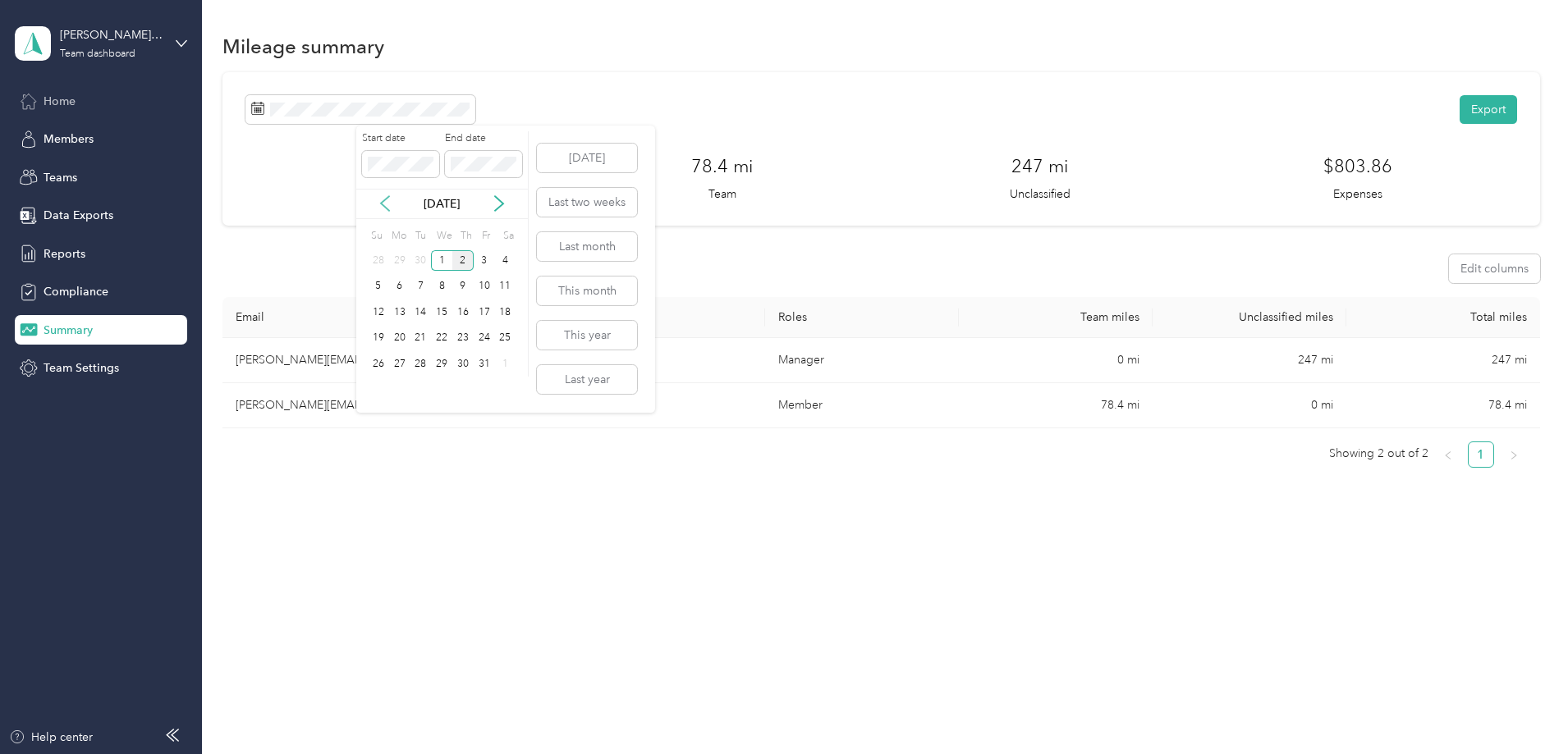
click at [384, 204] on icon at bounding box center [385, 204] width 17 height 17
click at [403, 264] on div "1" at bounding box center [399, 260] width 21 height 20
click at [423, 368] on div "30" at bounding box center [421, 364] width 21 height 20
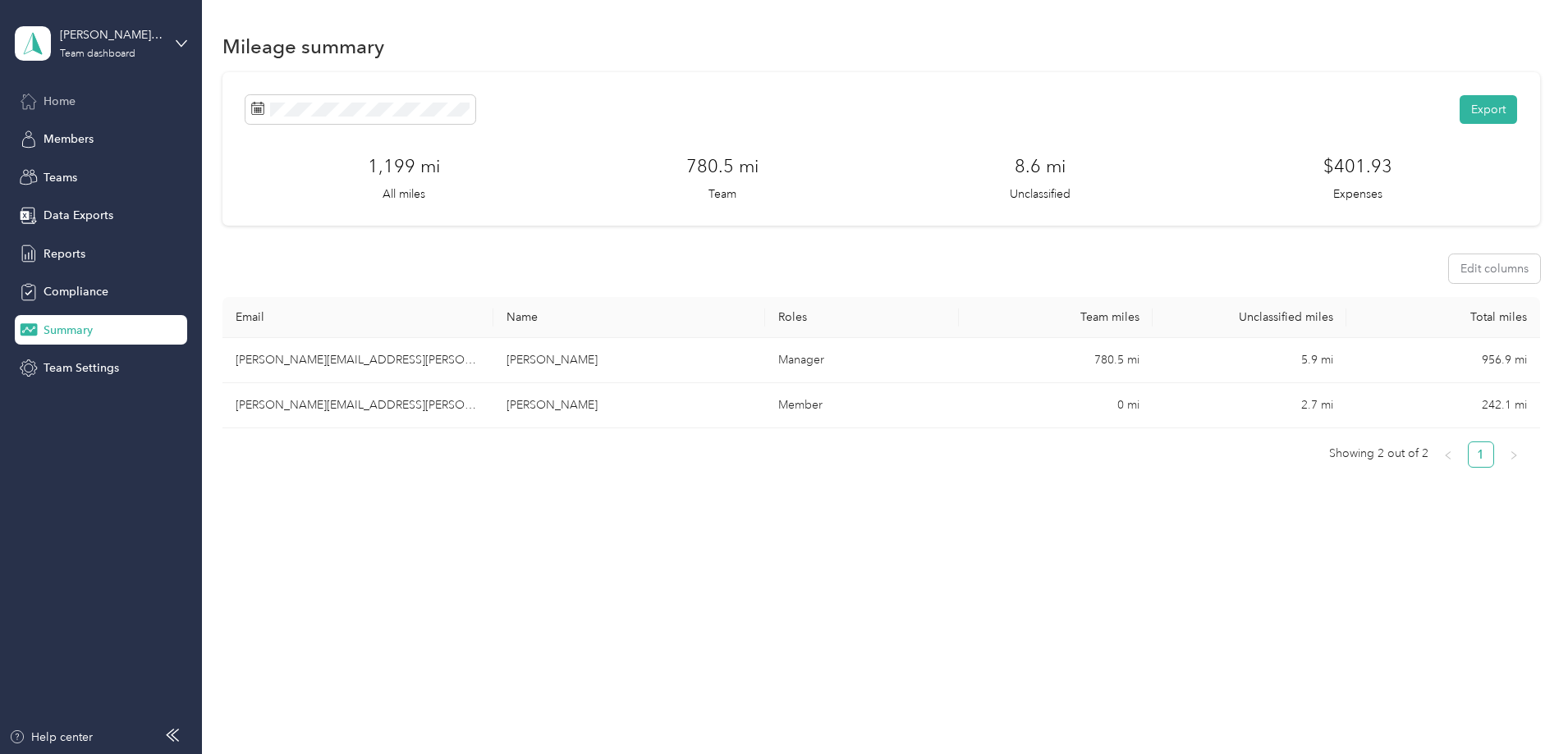
click at [50, 100] on span "Home" at bounding box center [59, 101] width 32 height 18
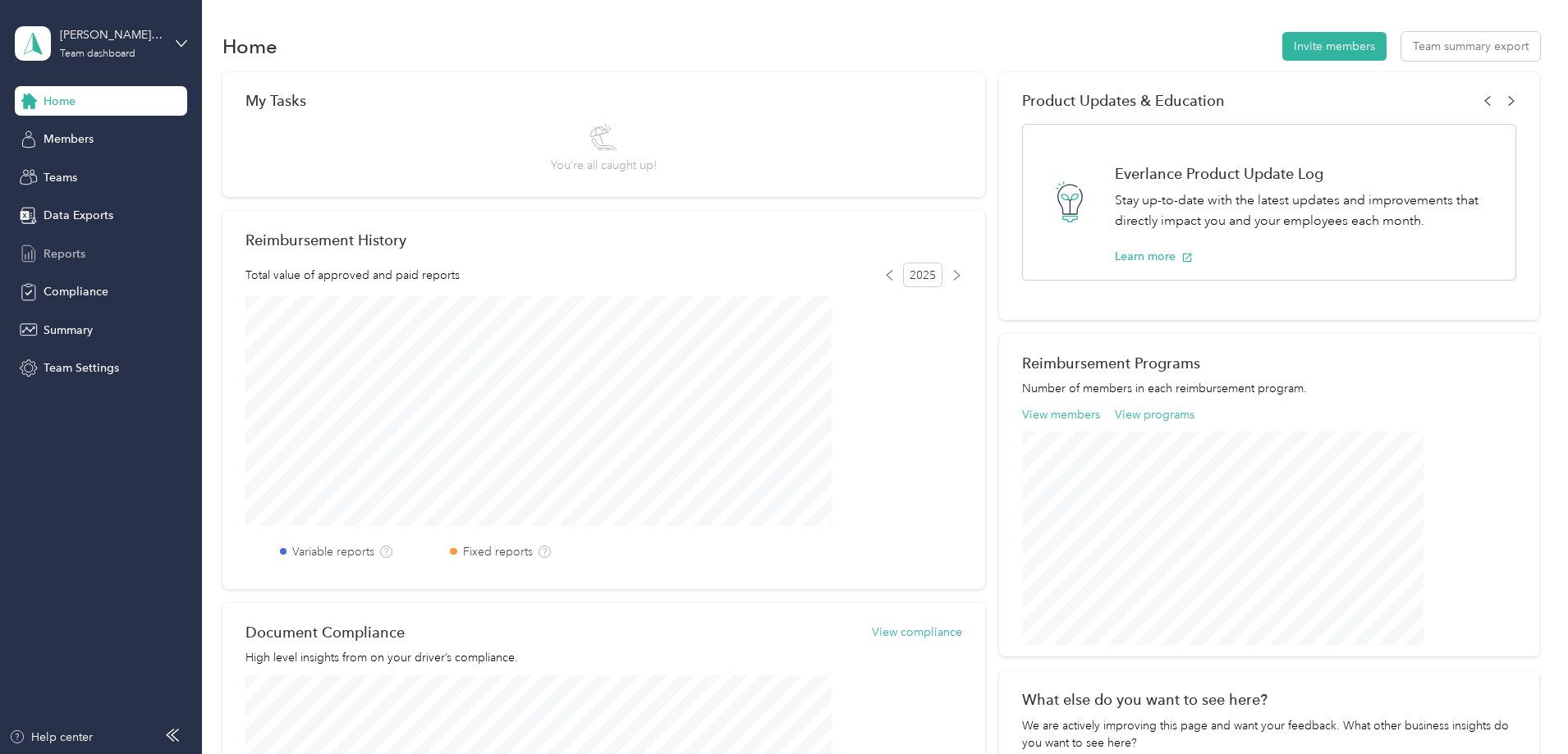
click at [50, 251] on span "Reports" at bounding box center [64, 254] width 42 height 18
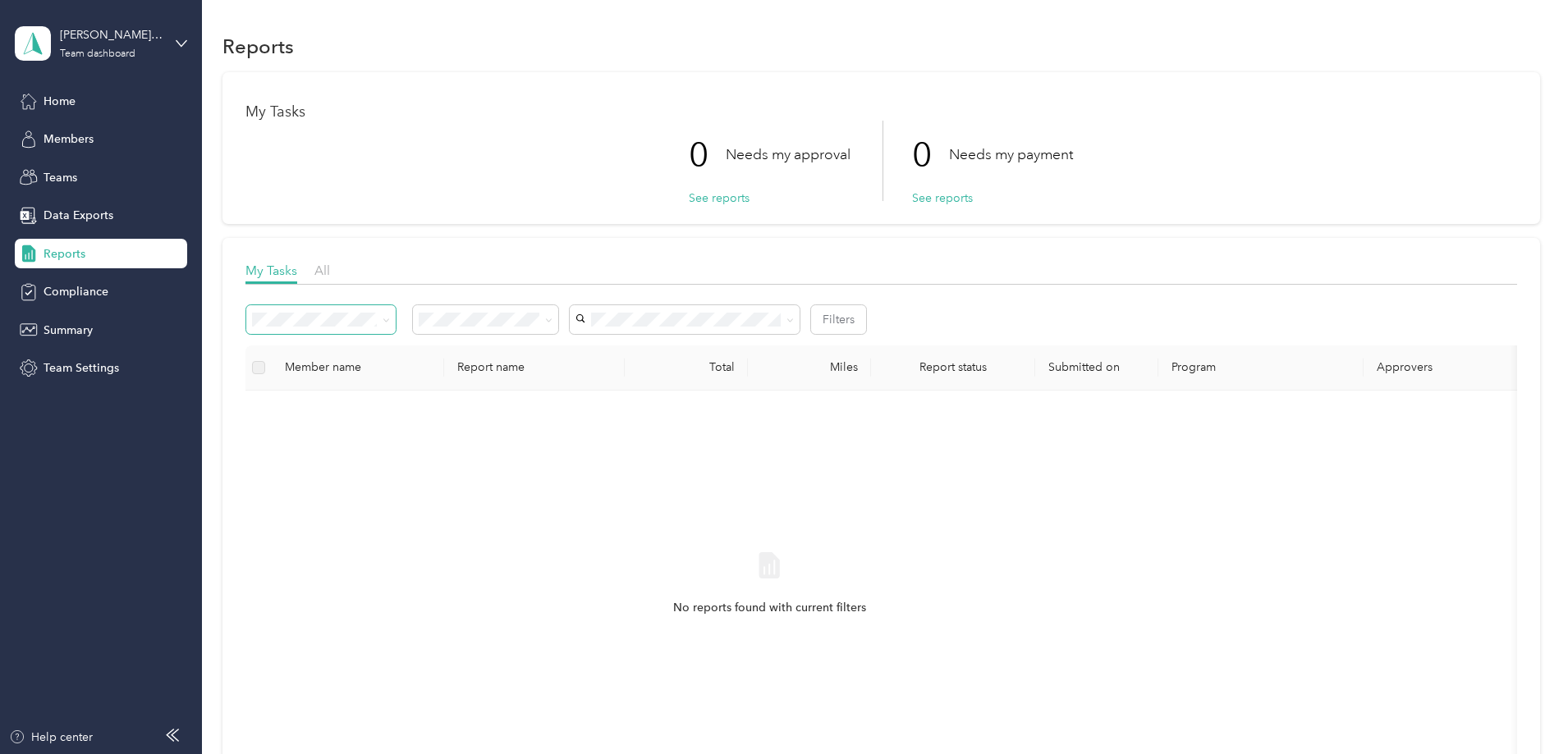
click at [390, 319] on icon at bounding box center [386, 320] width 7 height 7
click at [330, 274] on span "All" at bounding box center [322, 269] width 16 height 16
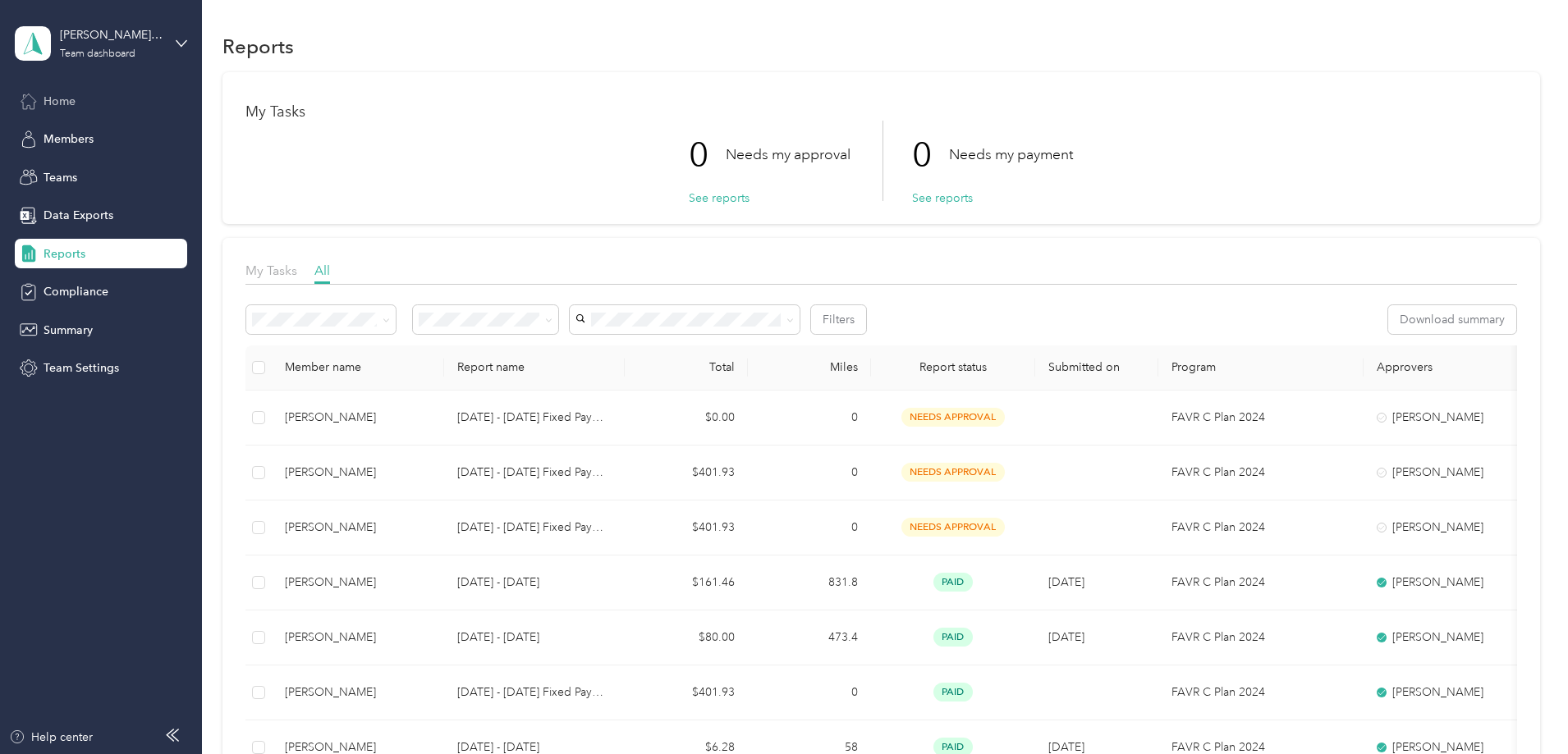
click at [67, 97] on span "Home" at bounding box center [59, 101] width 32 height 18
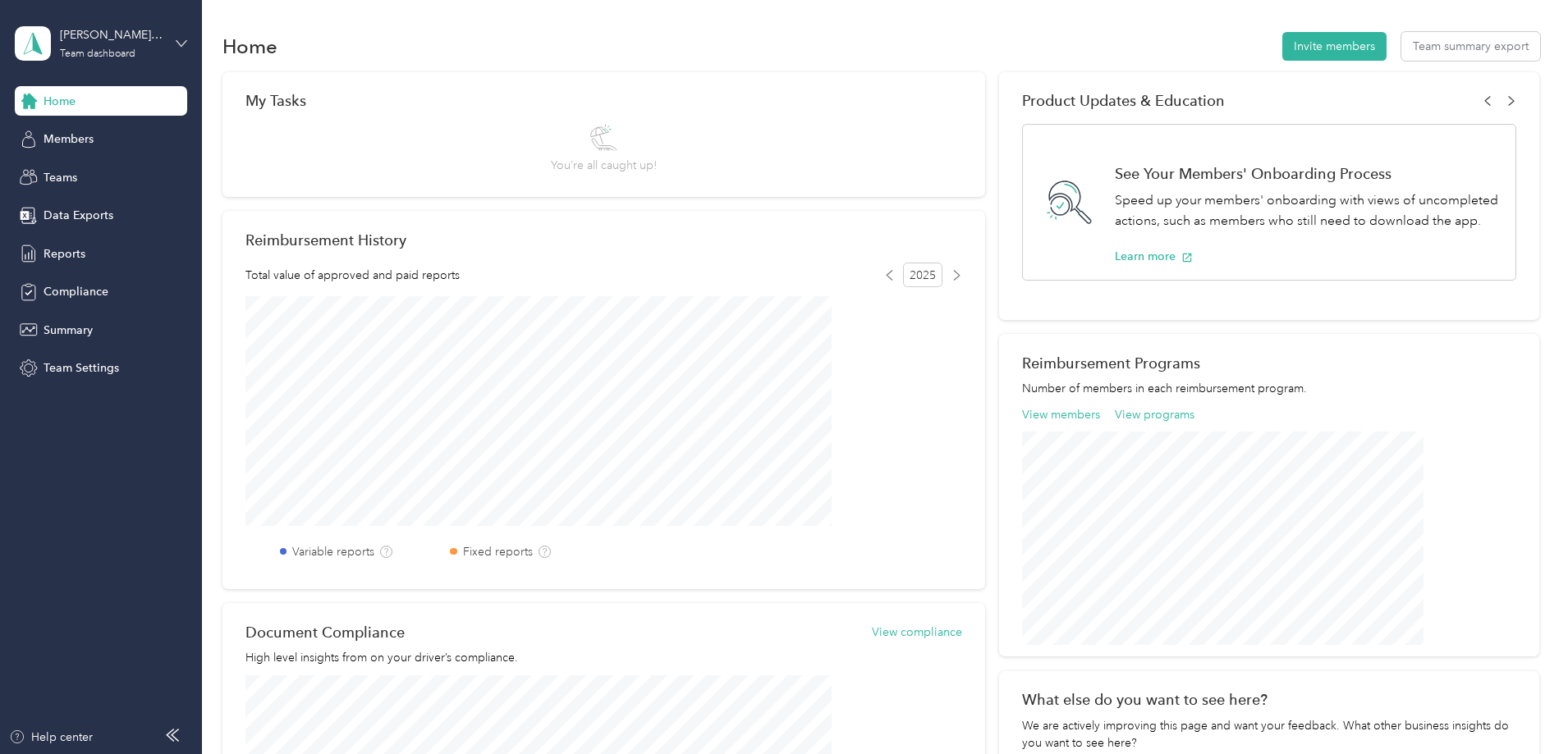
click at [180, 45] on icon at bounding box center [181, 43] width 11 height 11
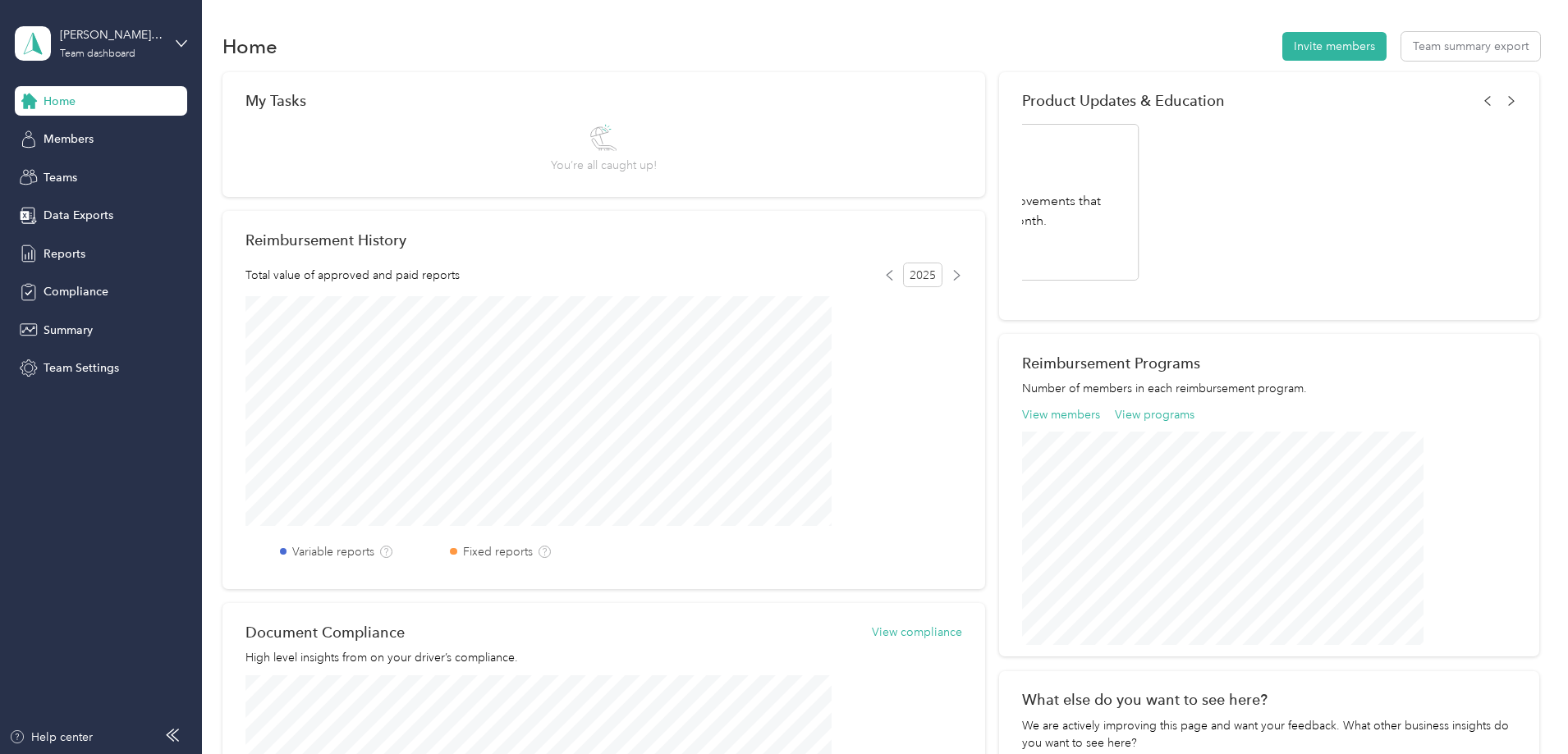
click at [70, 210] on div "Log out" at bounding box center [61, 209] width 63 height 18
